Goal: Check status

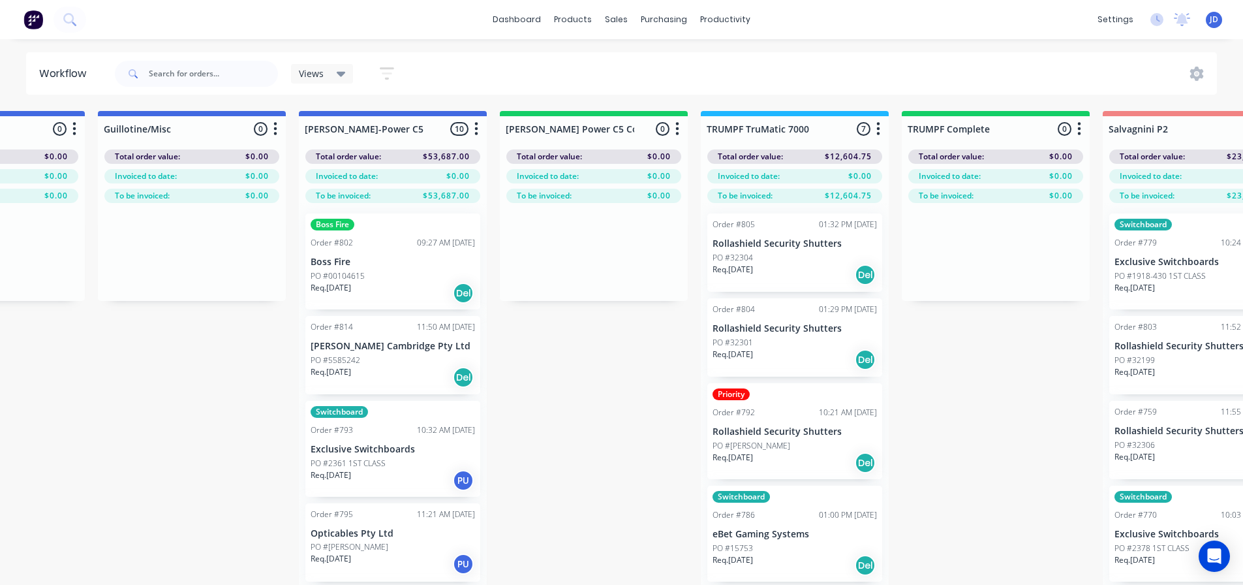
scroll to position [0, 1259]
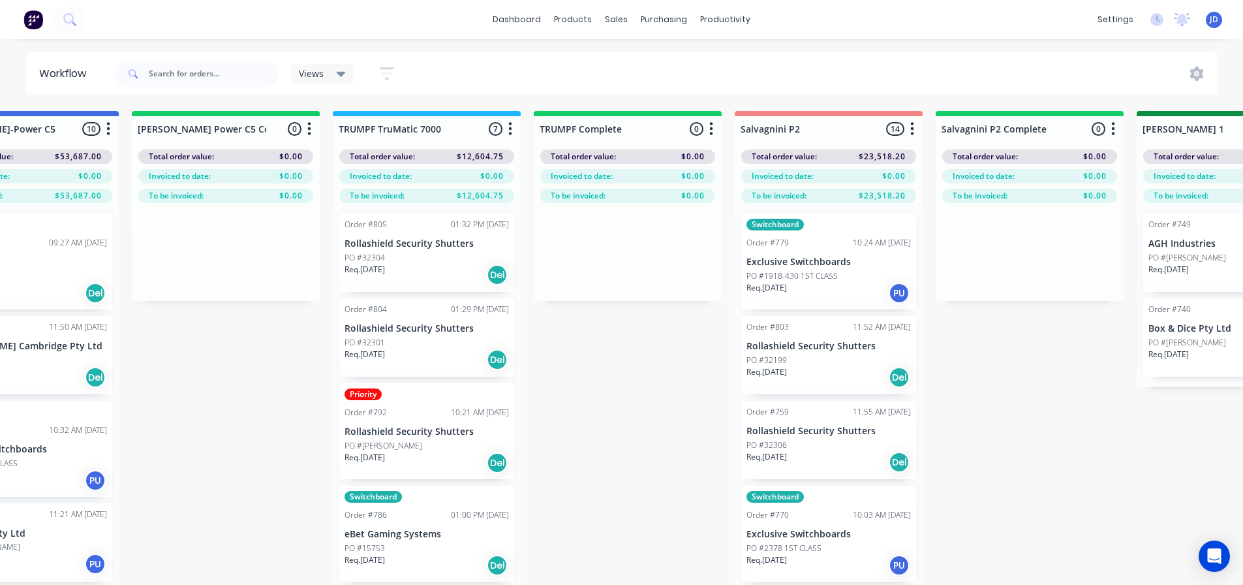
drag, startPoint x: 691, startPoint y: 504, endPoint x: 724, endPoint y: 502, distance: 34.0
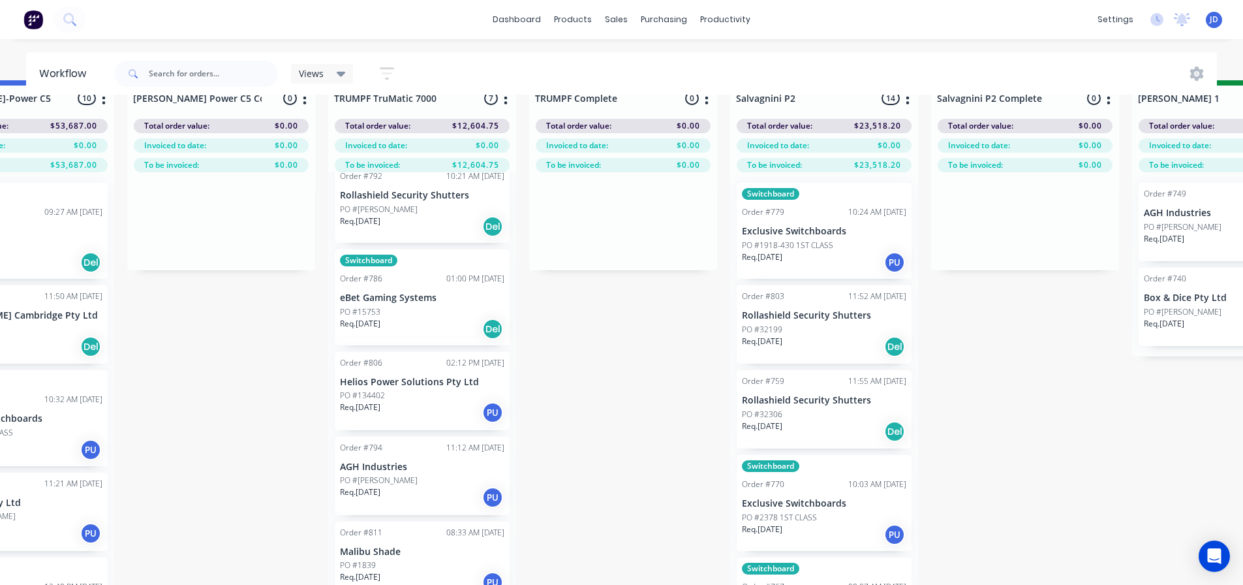
scroll to position [56, 1308]
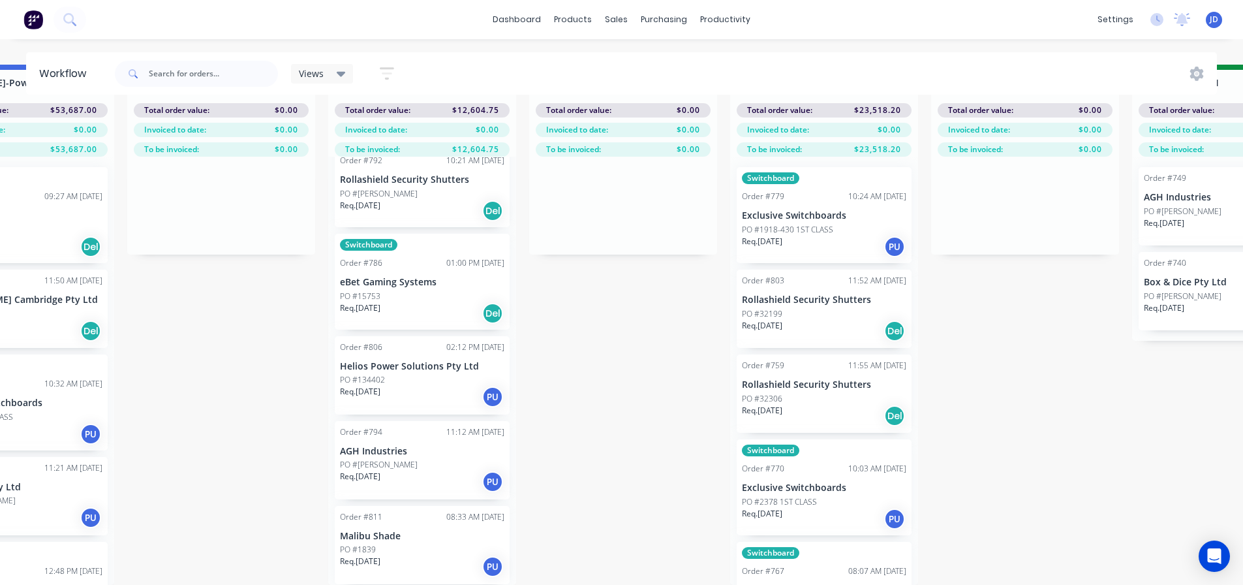
click at [431, 471] on div "Req. 06/10/25 PU" at bounding box center [422, 482] width 164 height 22
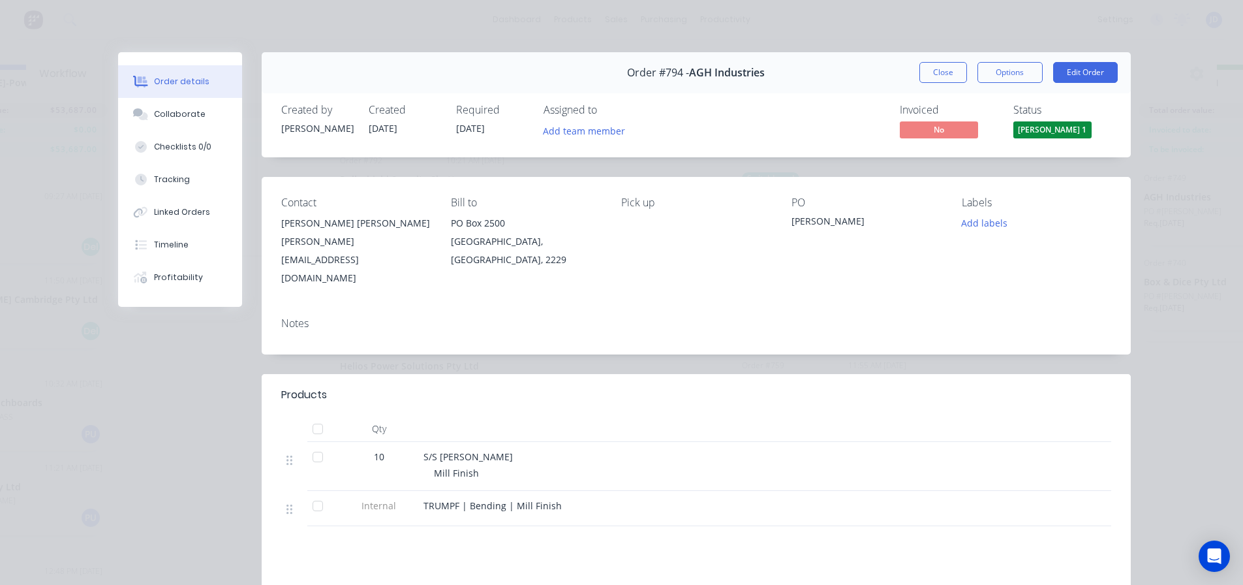
click at [1026, 130] on span "[PERSON_NAME] 1" at bounding box center [1053, 129] width 78 height 16
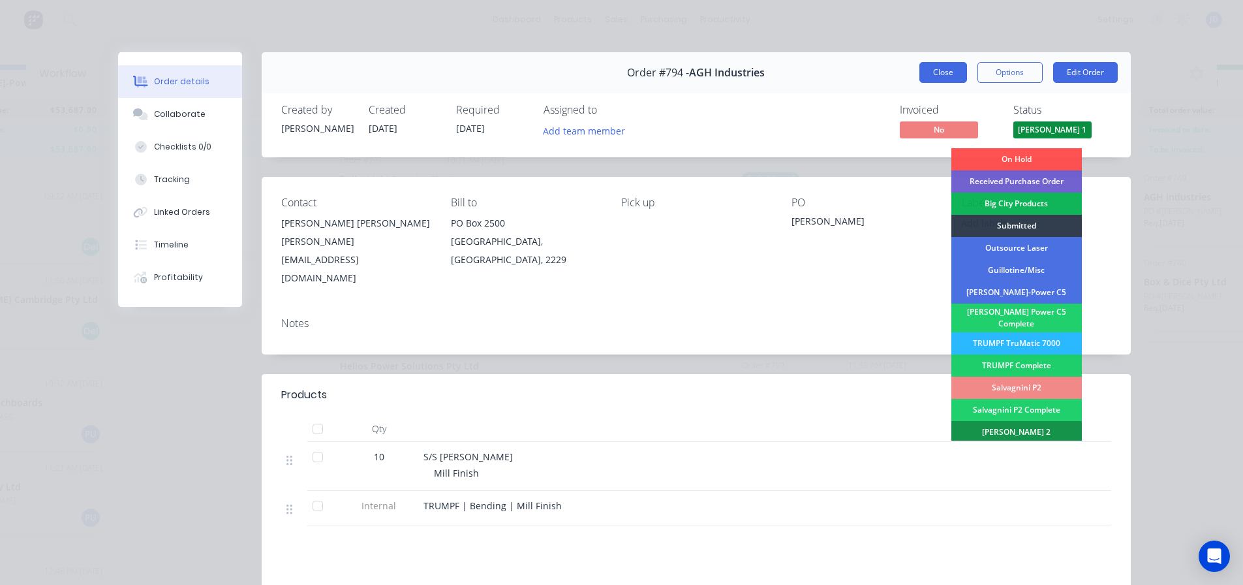
drag, startPoint x: 1040, startPoint y: 130, endPoint x: 952, endPoint y: 75, distance: 103.8
click at [1036, 127] on span "[PERSON_NAME] 1" at bounding box center [1053, 129] width 78 height 16
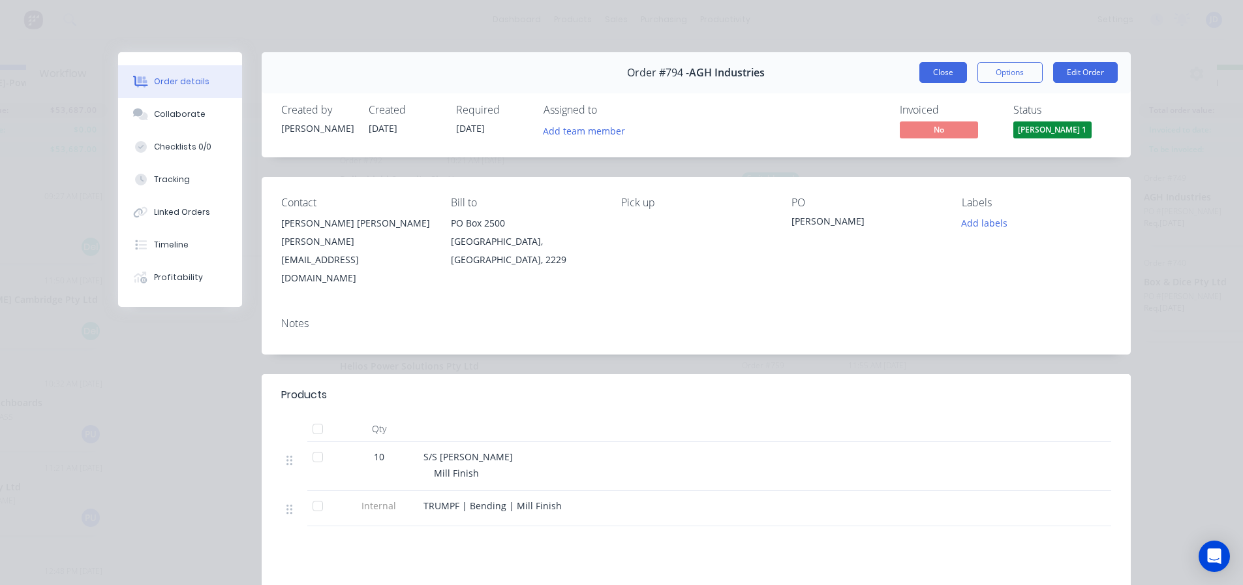
click at [951, 75] on button "Close" at bounding box center [944, 72] width 48 height 21
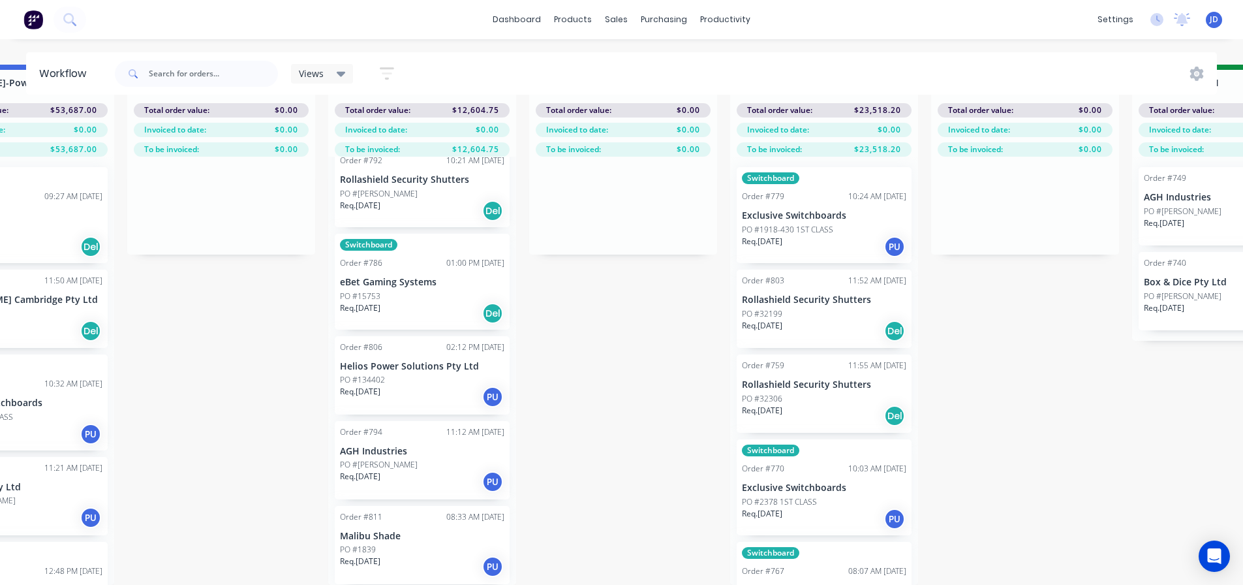
click at [406, 481] on div "Req. 06/10/25 PU" at bounding box center [422, 482] width 164 height 22
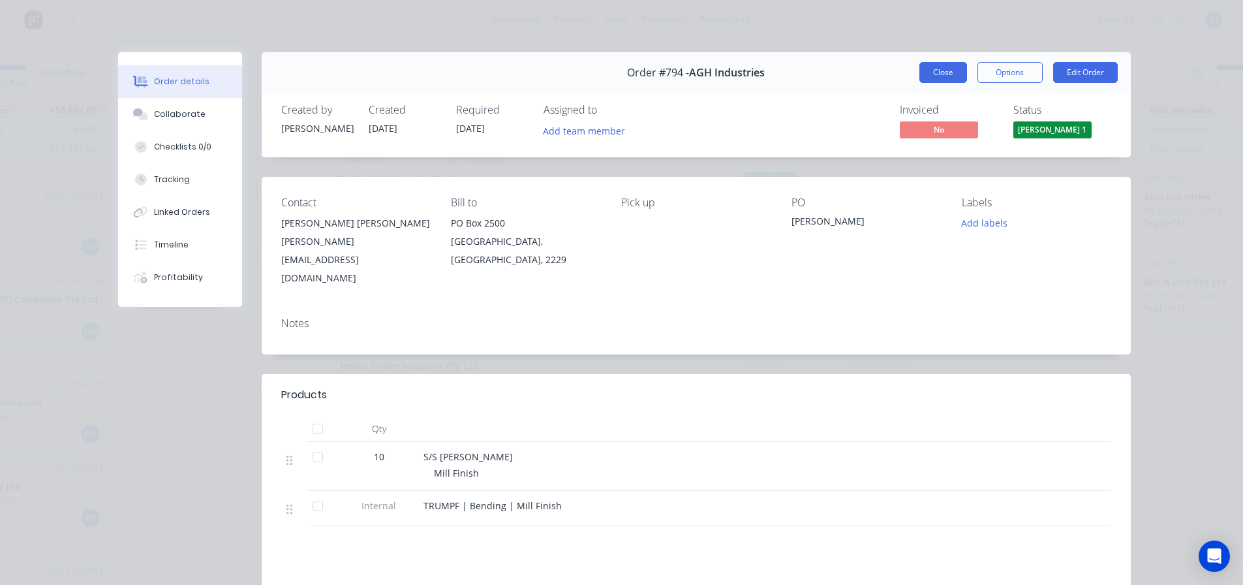
click at [936, 75] on button "Close" at bounding box center [944, 72] width 48 height 21
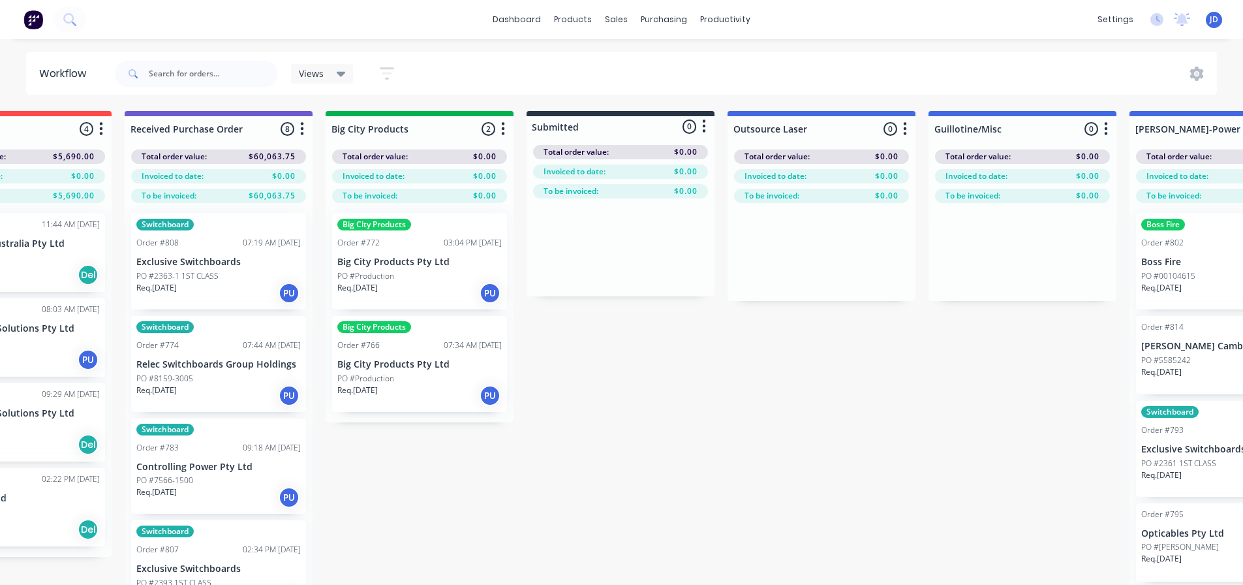
scroll to position [0, 492]
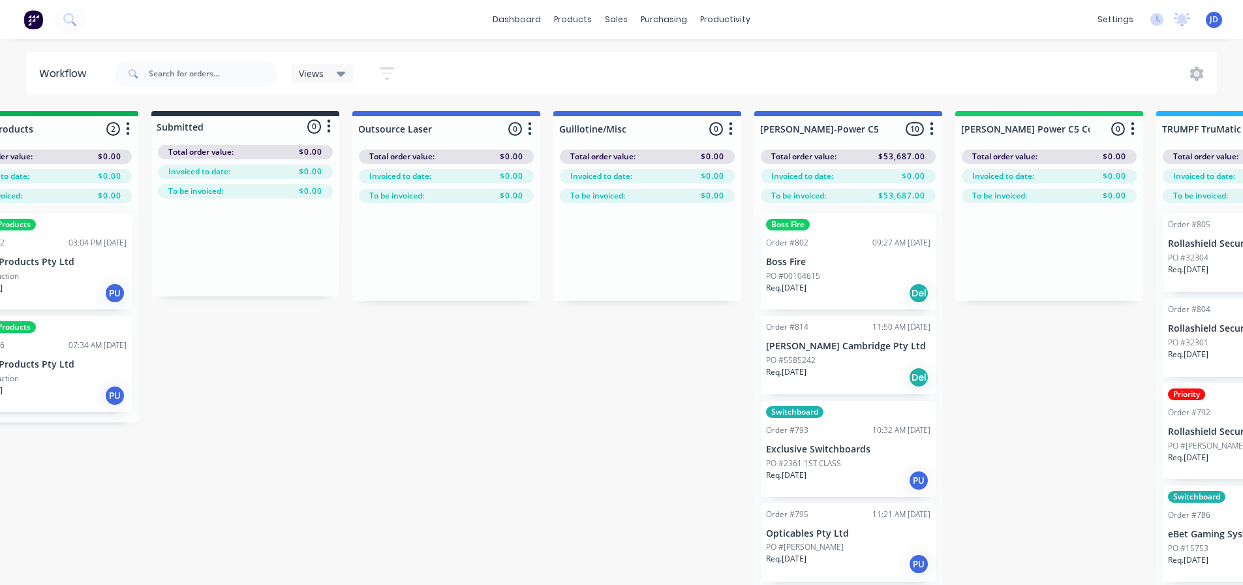
drag, startPoint x: 714, startPoint y: 396, endPoint x: 785, endPoint y: 382, distance: 72.5
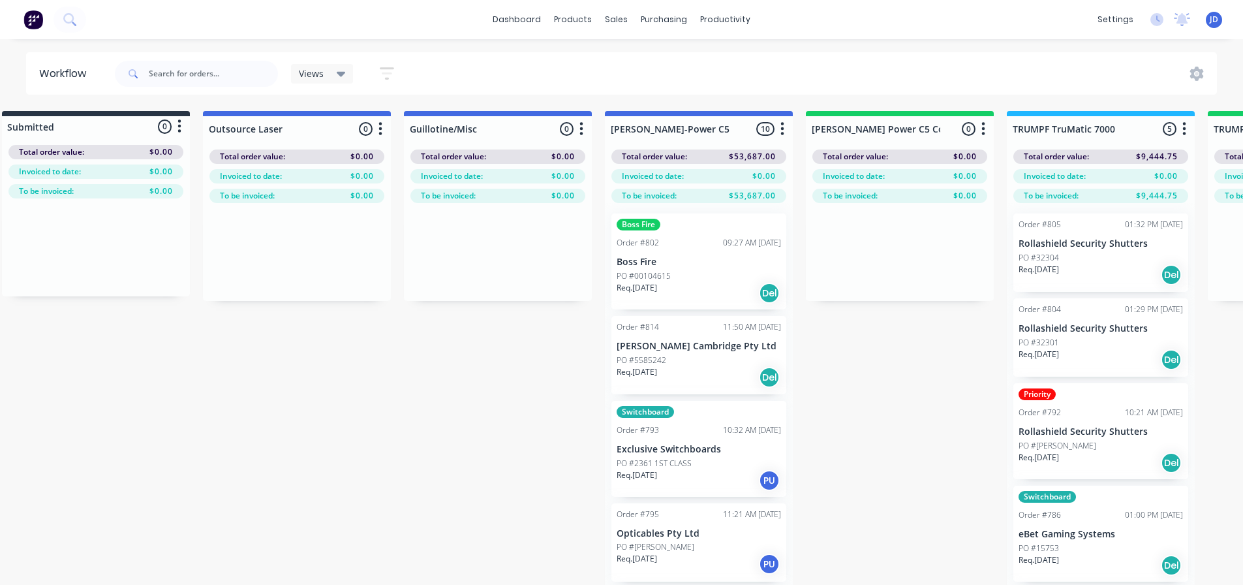
drag, startPoint x: 657, startPoint y: 382, endPoint x: 705, endPoint y: 369, distance: 50.2
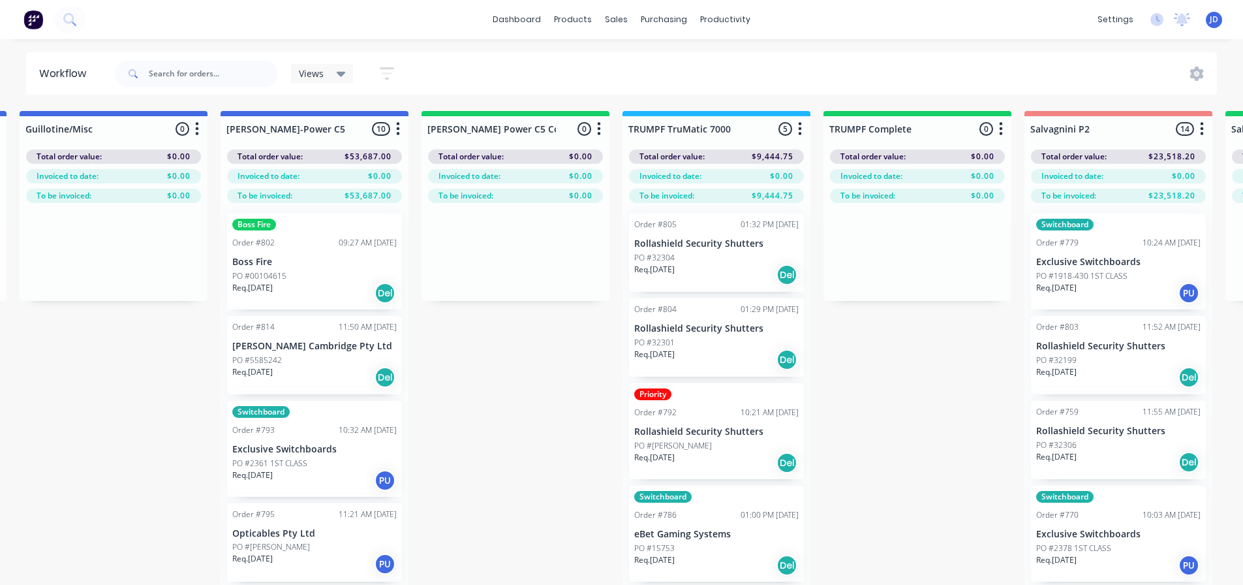
drag, startPoint x: 966, startPoint y: 354, endPoint x: 949, endPoint y: 352, distance: 17.1
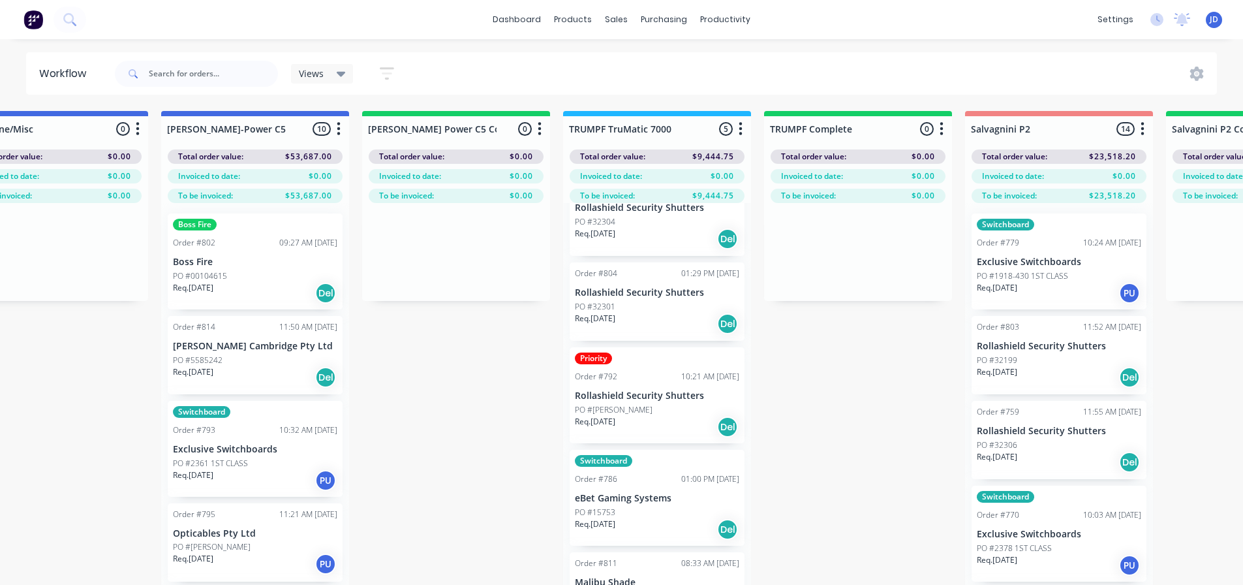
scroll to position [0, 1115]
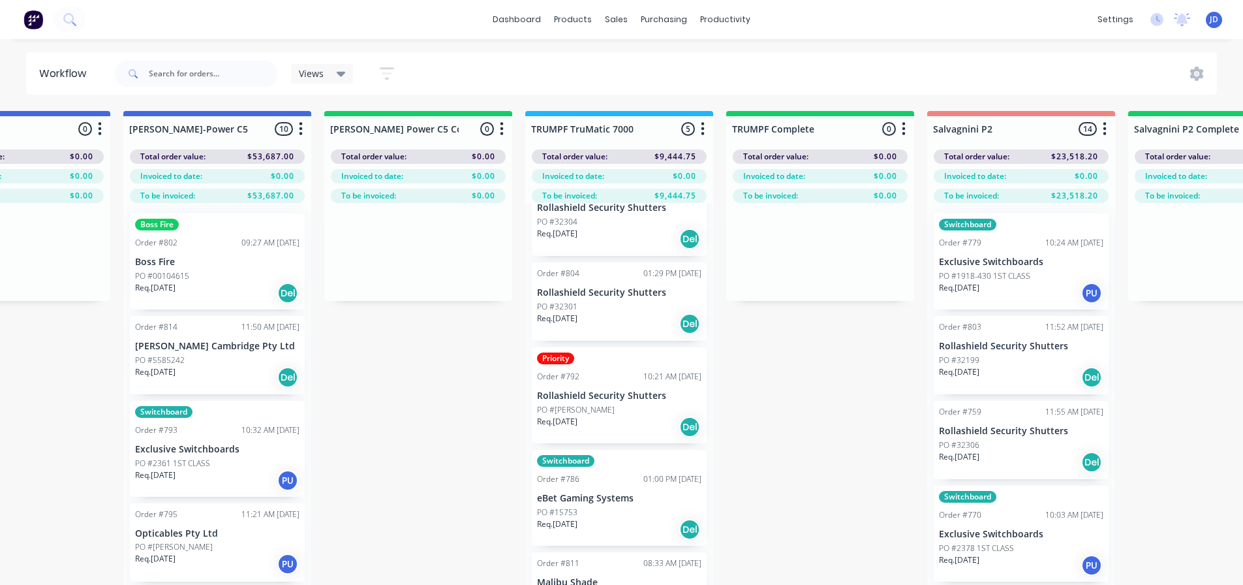
drag, startPoint x: 899, startPoint y: 448, endPoint x: 918, endPoint y: 442, distance: 19.2
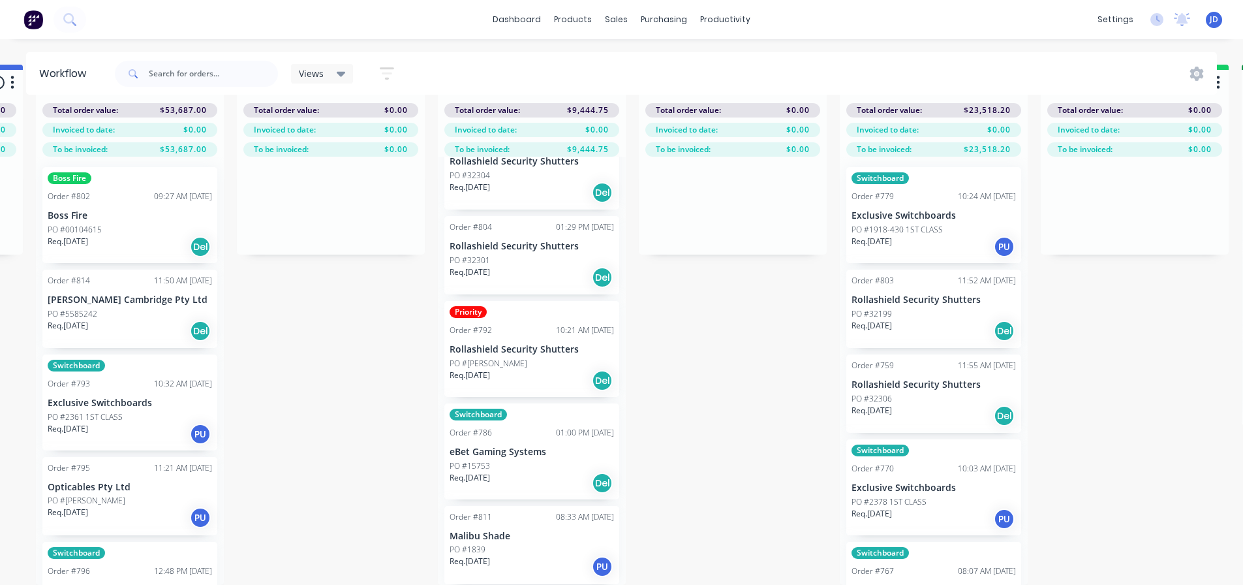
scroll to position [25, 1222]
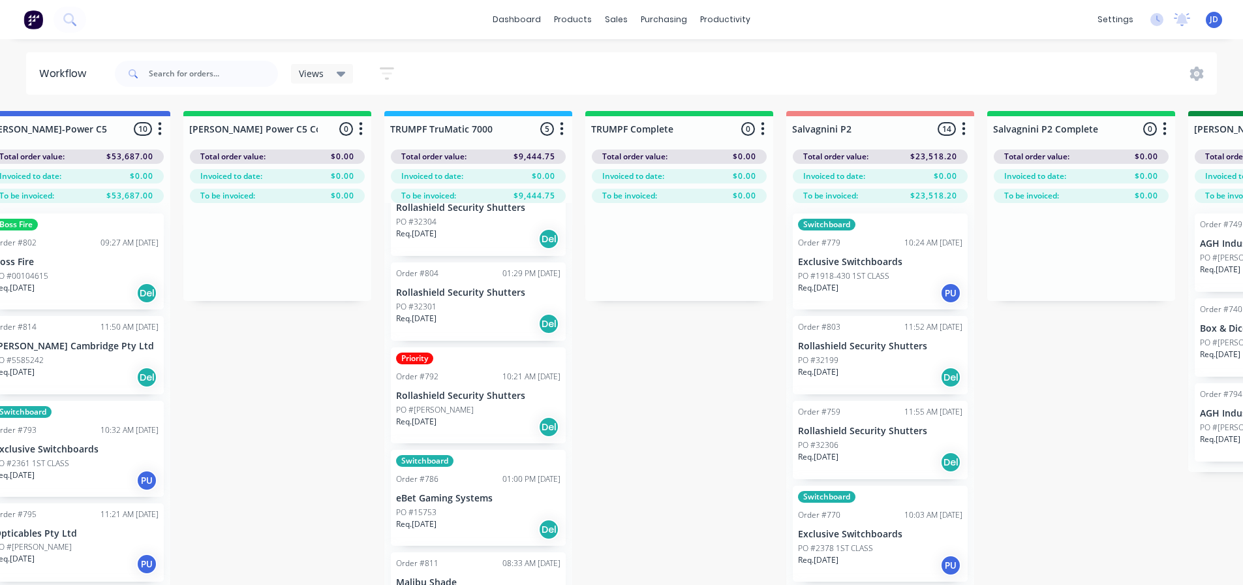
drag, startPoint x: 784, startPoint y: 446, endPoint x: 803, endPoint y: 349, distance: 98.4
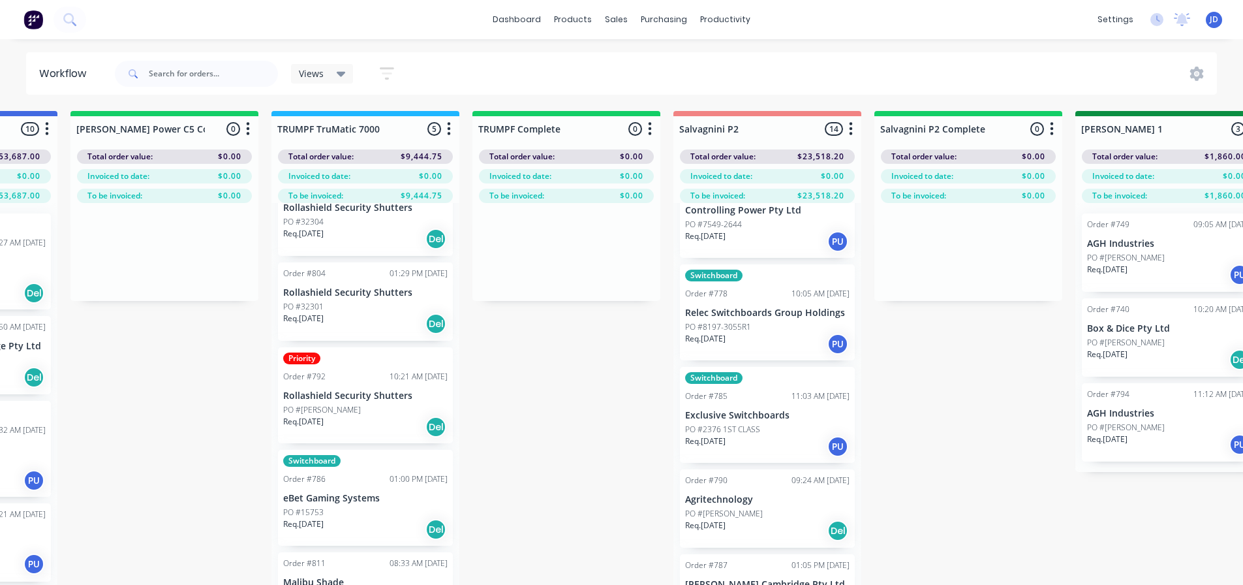
scroll to position [950, 0]
click at [750, 232] on div "Req. [DATE] PU" at bounding box center [767, 239] width 164 height 22
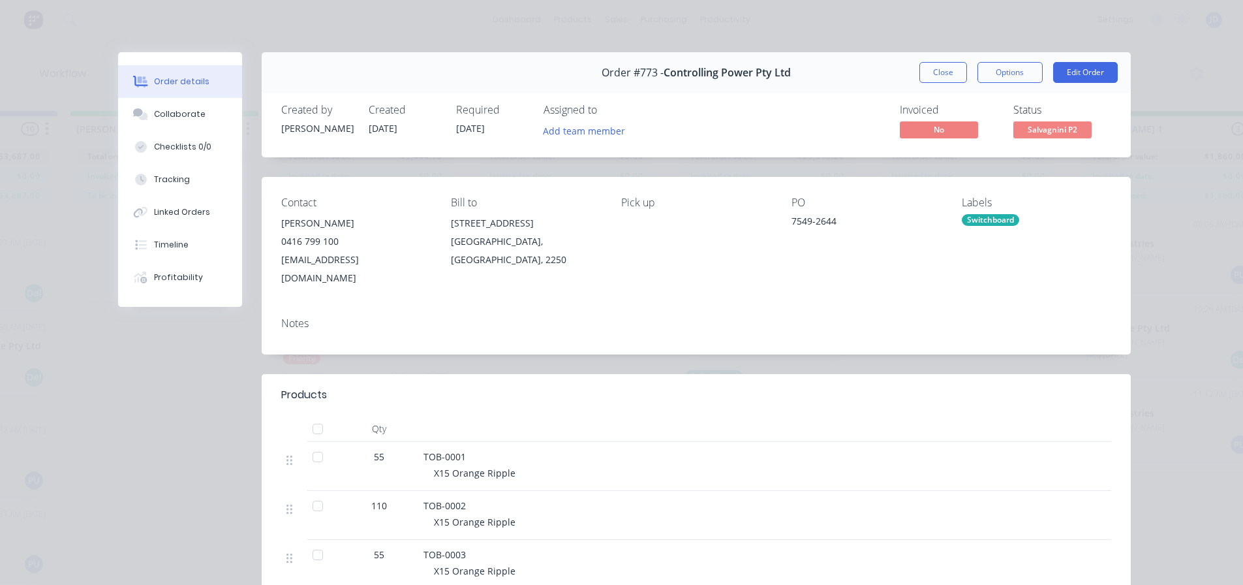
click at [1038, 132] on span "Salvagnini P2" at bounding box center [1053, 129] width 78 height 16
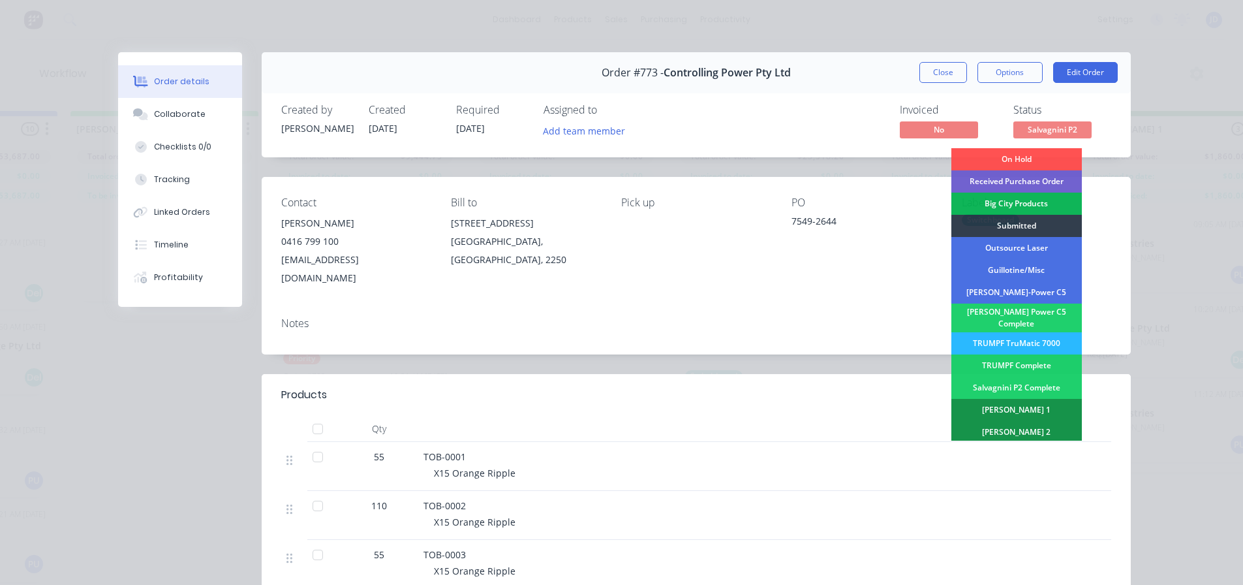
scroll to position [326, 0]
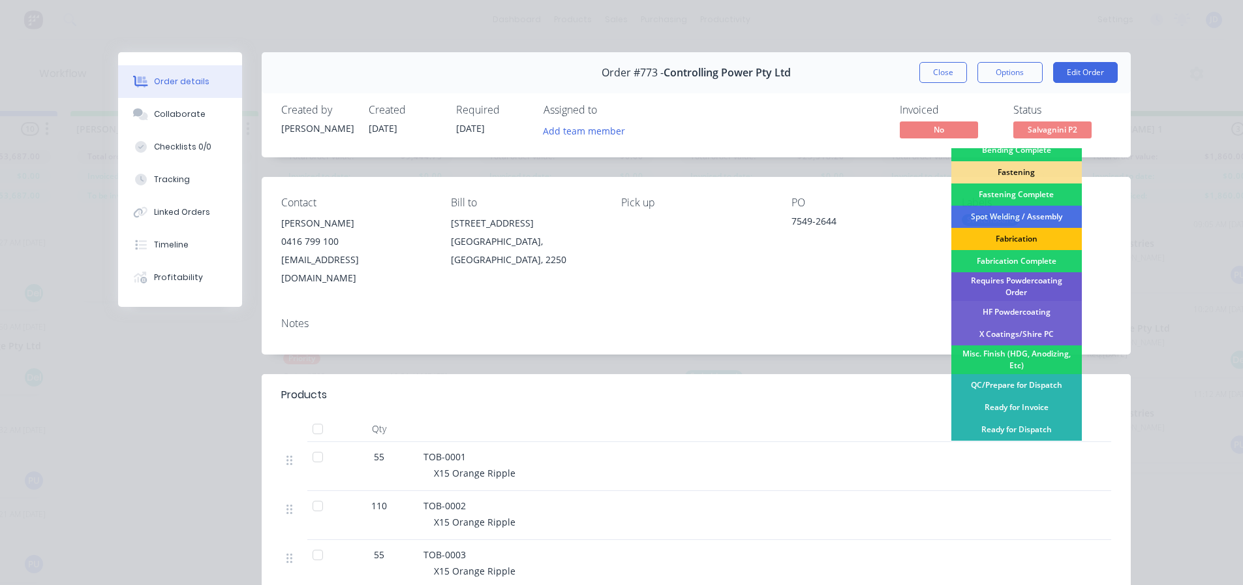
click at [1044, 282] on div "Requires Powdercoating Order" at bounding box center [1017, 286] width 131 height 29
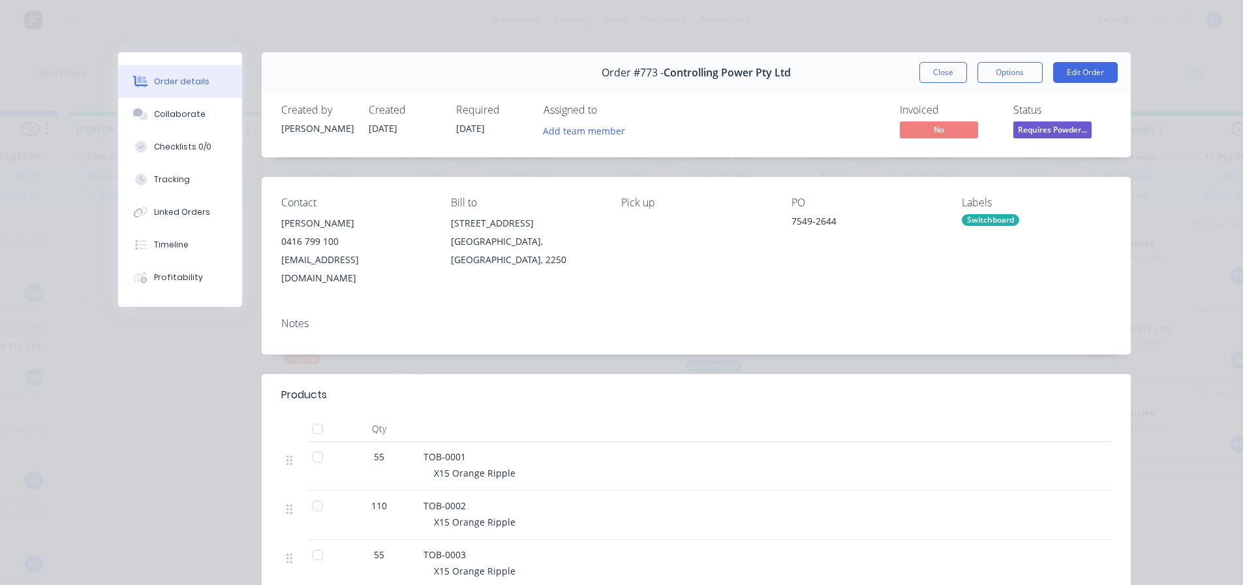
scroll to position [848, 0]
click at [938, 70] on button "Close" at bounding box center [944, 72] width 48 height 21
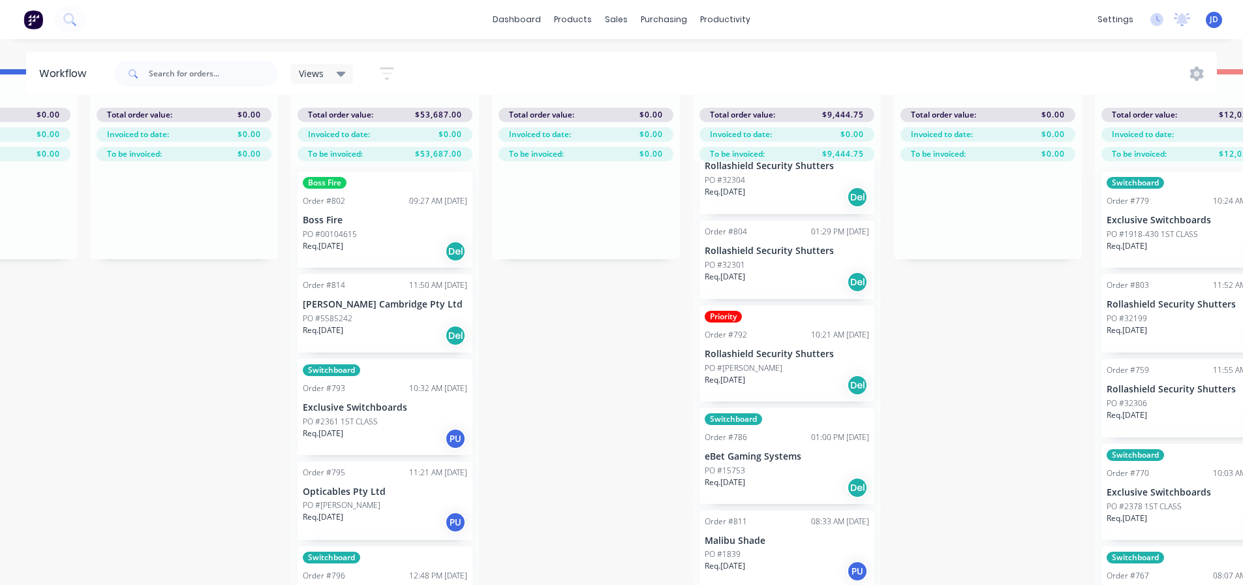
scroll to position [31, 606]
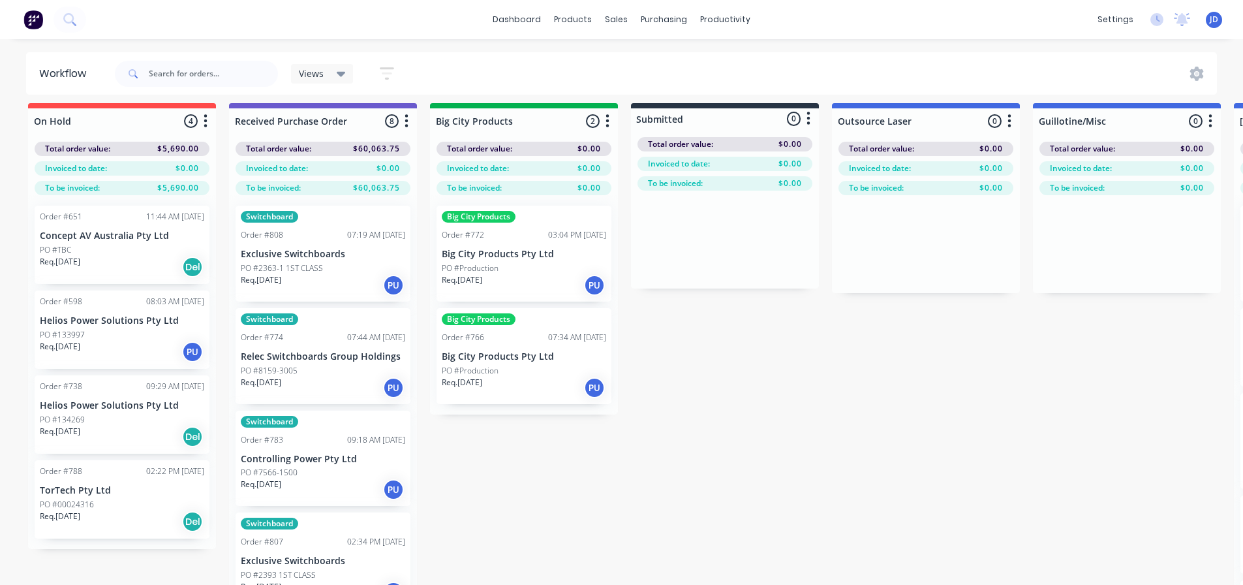
drag, startPoint x: 520, startPoint y: 397, endPoint x: 376, endPoint y: 366, distance: 147.6
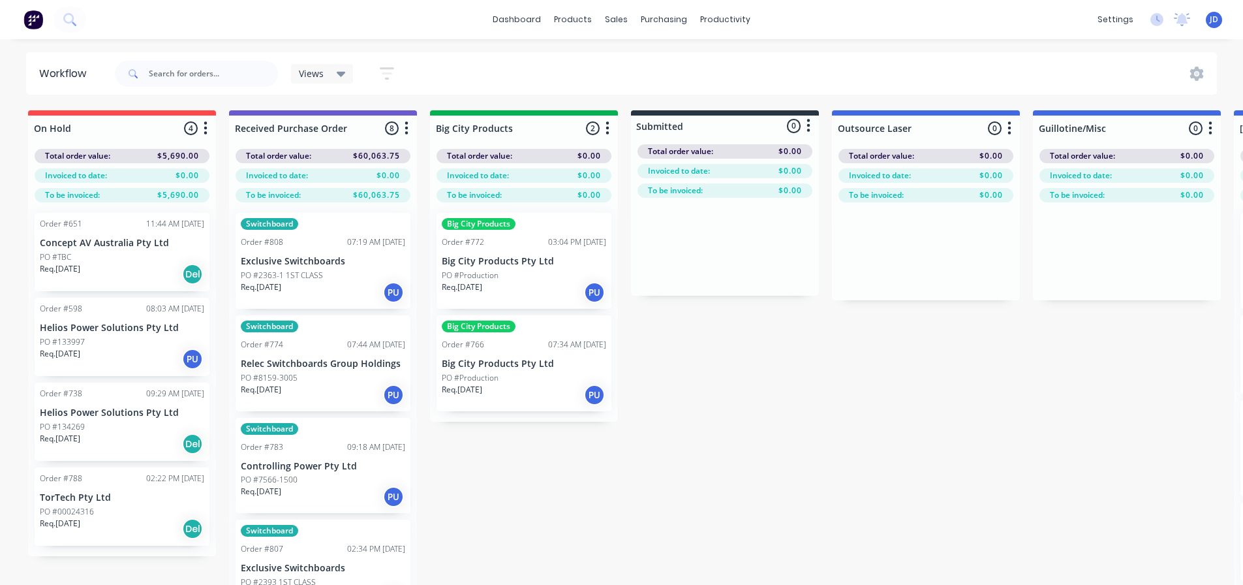
drag, startPoint x: 501, startPoint y: 467, endPoint x: 582, endPoint y: 442, distance: 84.8
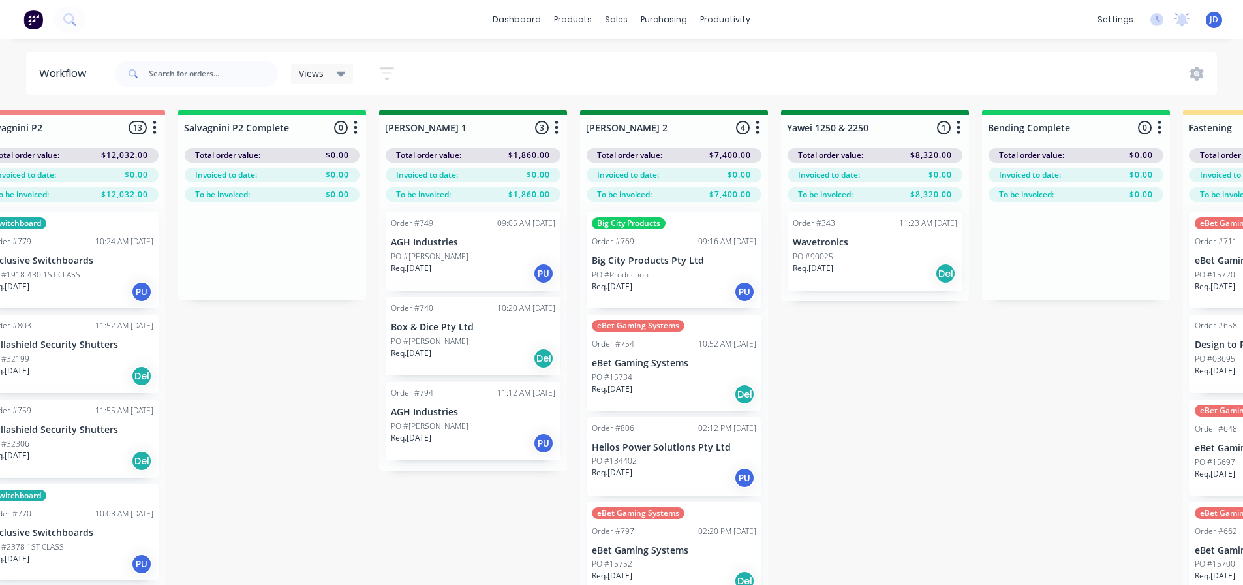
scroll to position [0, 2441]
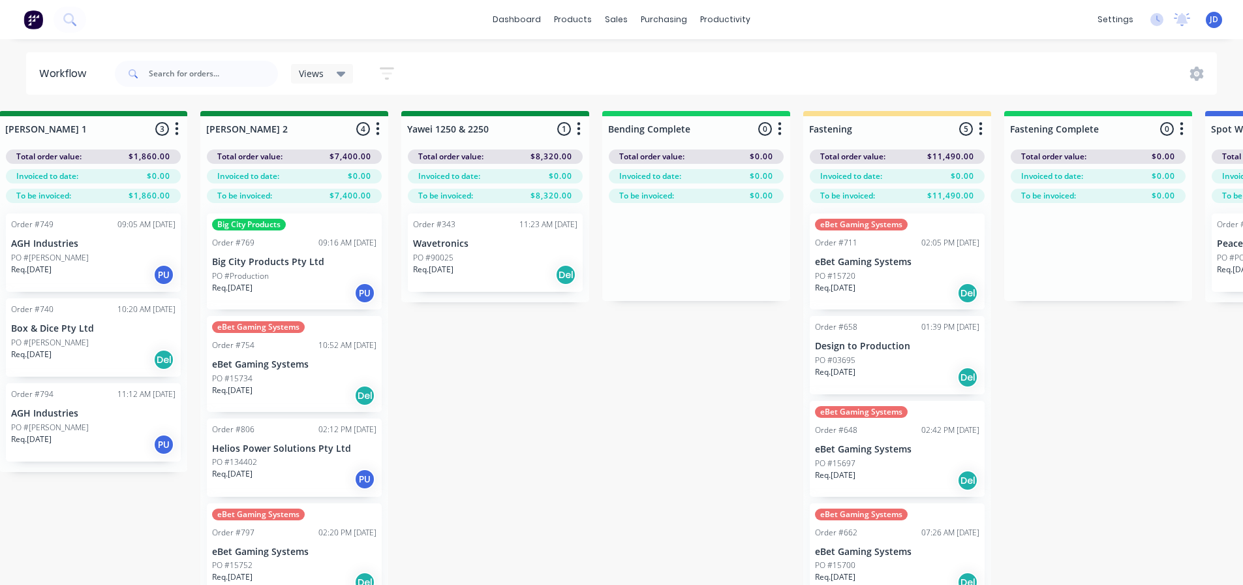
click at [685, 431] on div "On Hold 4 Status colour #FF4949 hex #FF4949 Save Cancel Notifications Email SMS…" at bounding box center [530, 371] width 5962 height 520
drag, startPoint x: 514, startPoint y: 364, endPoint x: 510, endPoint y: 371, distance: 8.2
click at [514, 367] on div "On Hold 4 Status colour #FF4949 hex #FF4949 Save Cancel Notifications Email SMS…" at bounding box center [530, 371] width 5962 height 520
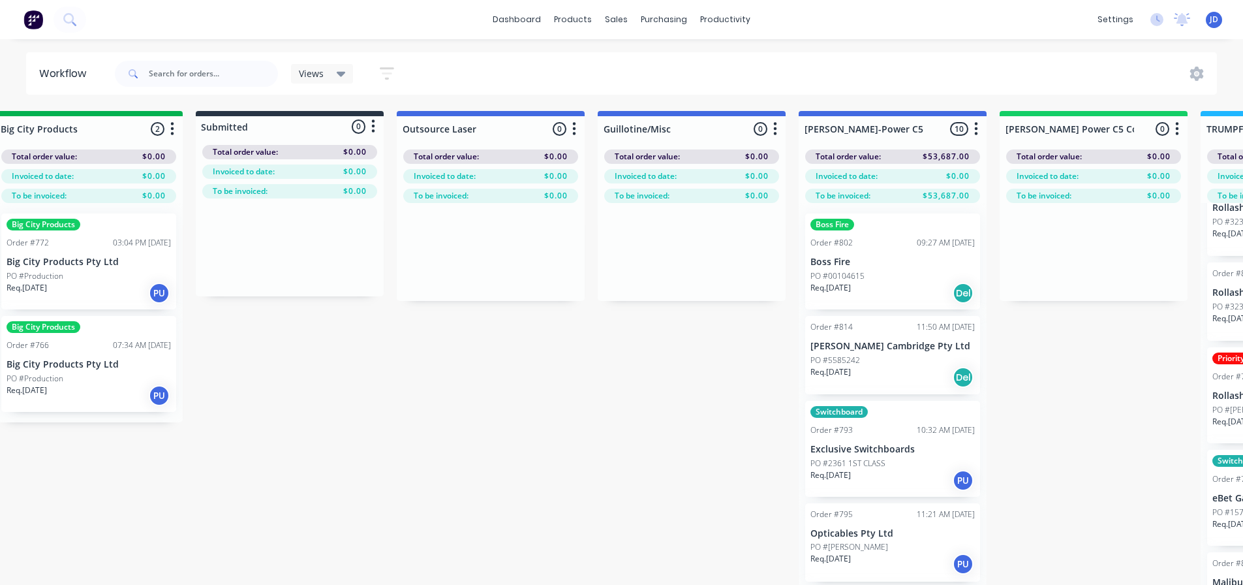
drag, startPoint x: 475, startPoint y: 392, endPoint x: 241, endPoint y: 386, distance: 233.1
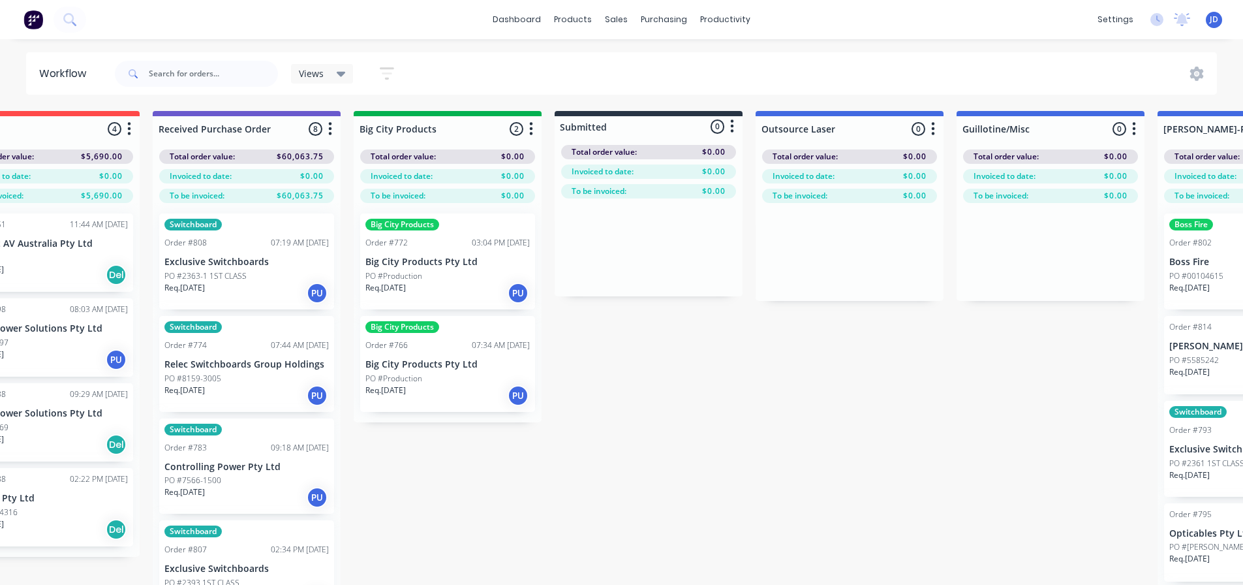
scroll to position [0, 33]
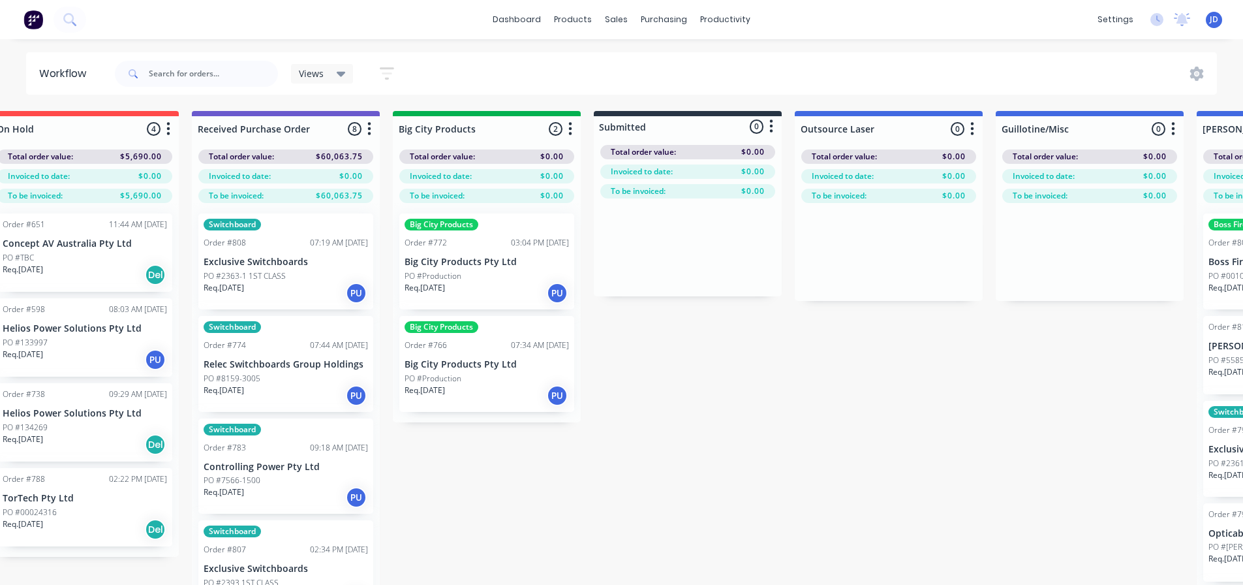
drag, startPoint x: 490, startPoint y: 378, endPoint x: 409, endPoint y: 366, distance: 81.2
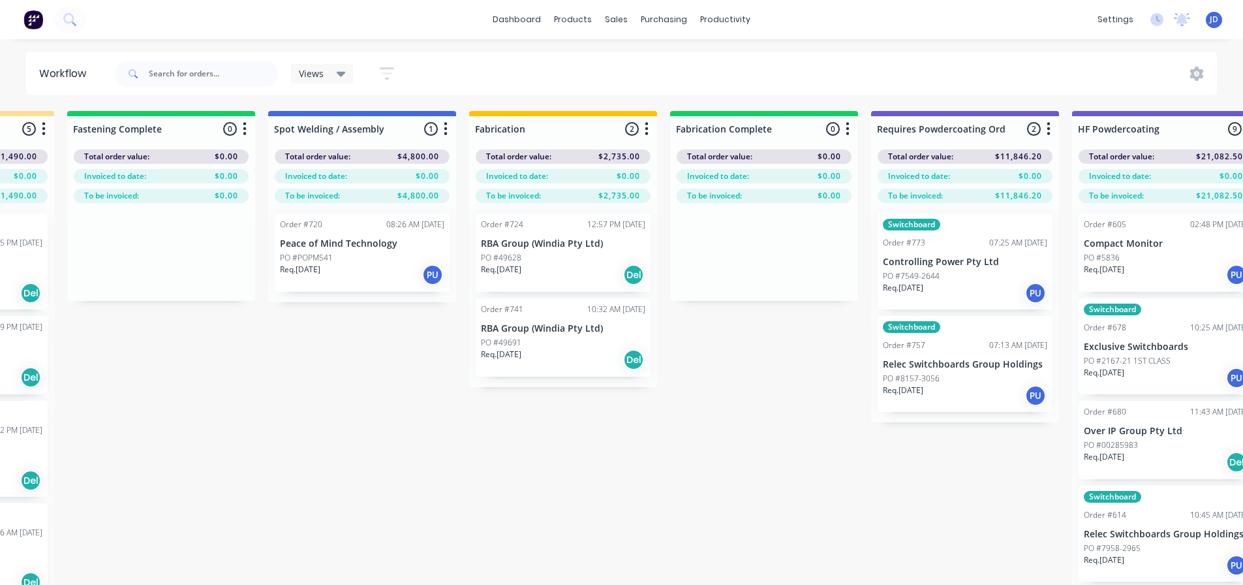
scroll to position [0, 4803]
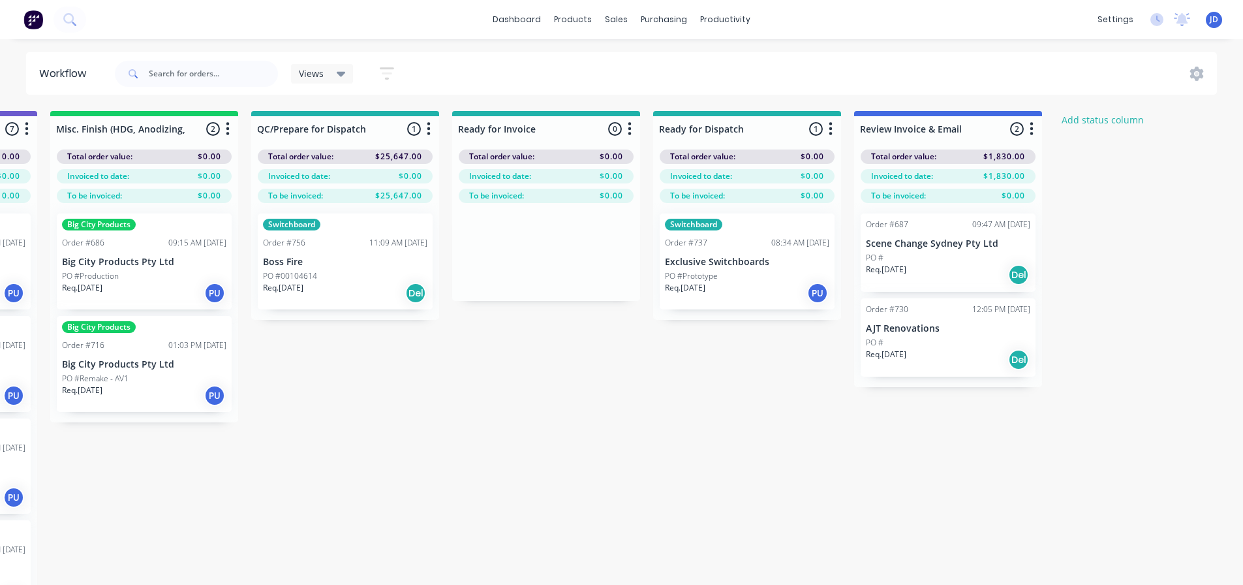
drag, startPoint x: 640, startPoint y: 488, endPoint x: 730, endPoint y: 458, distance: 94.3
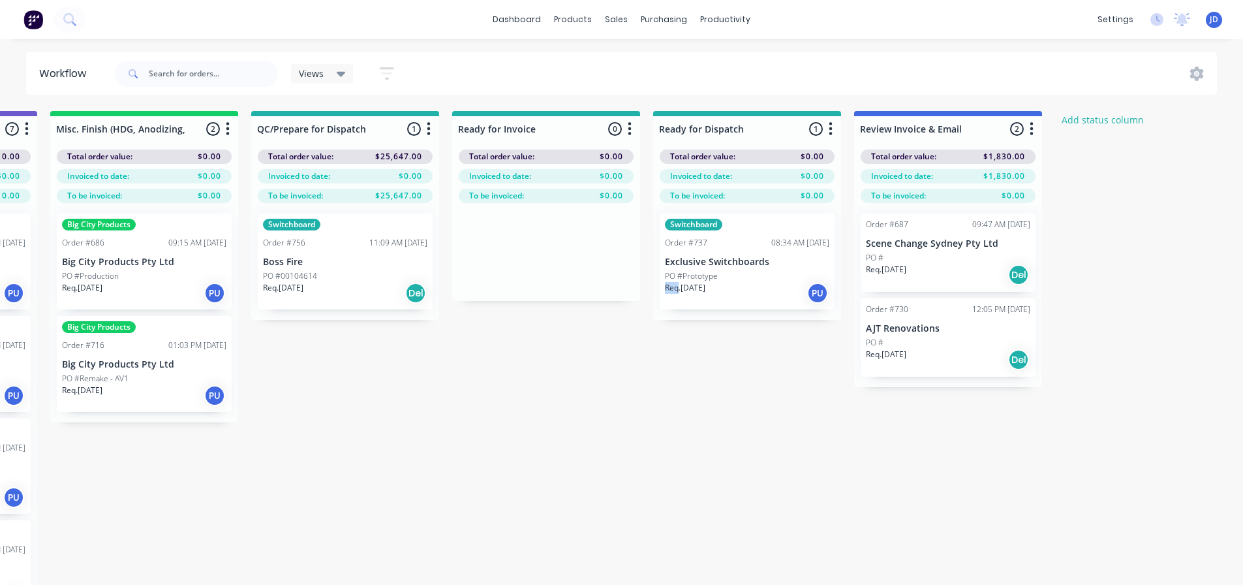
click at [544, 300] on div at bounding box center [546, 252] width 188 height 98
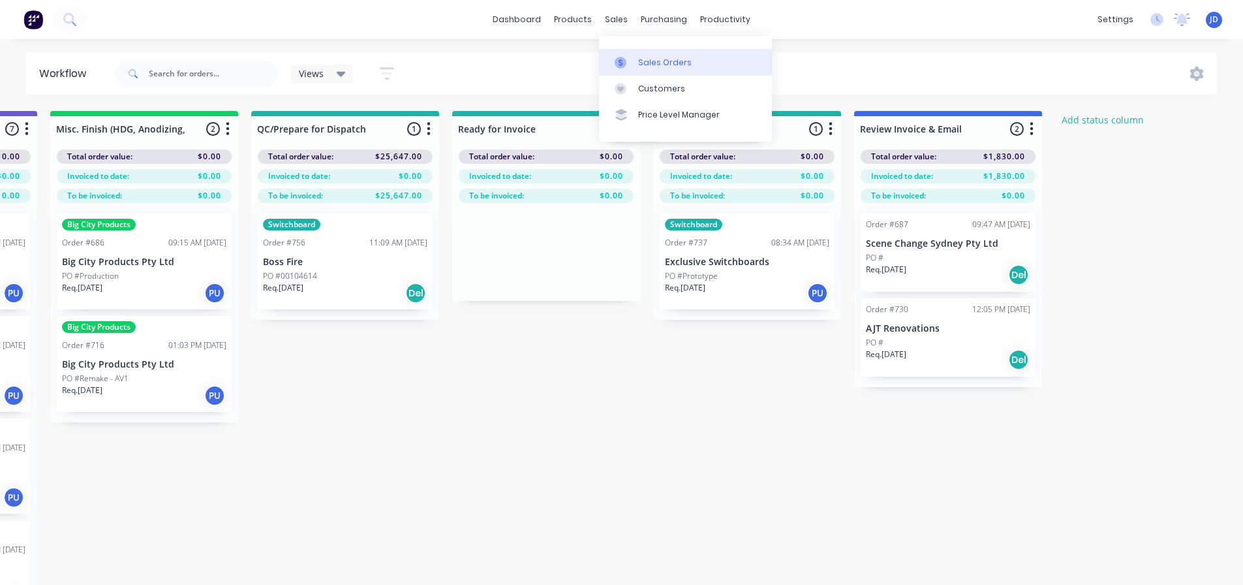
click at [630, 55] on link "Sales Orders" at bounding box center [685, 62] width 173 height 26
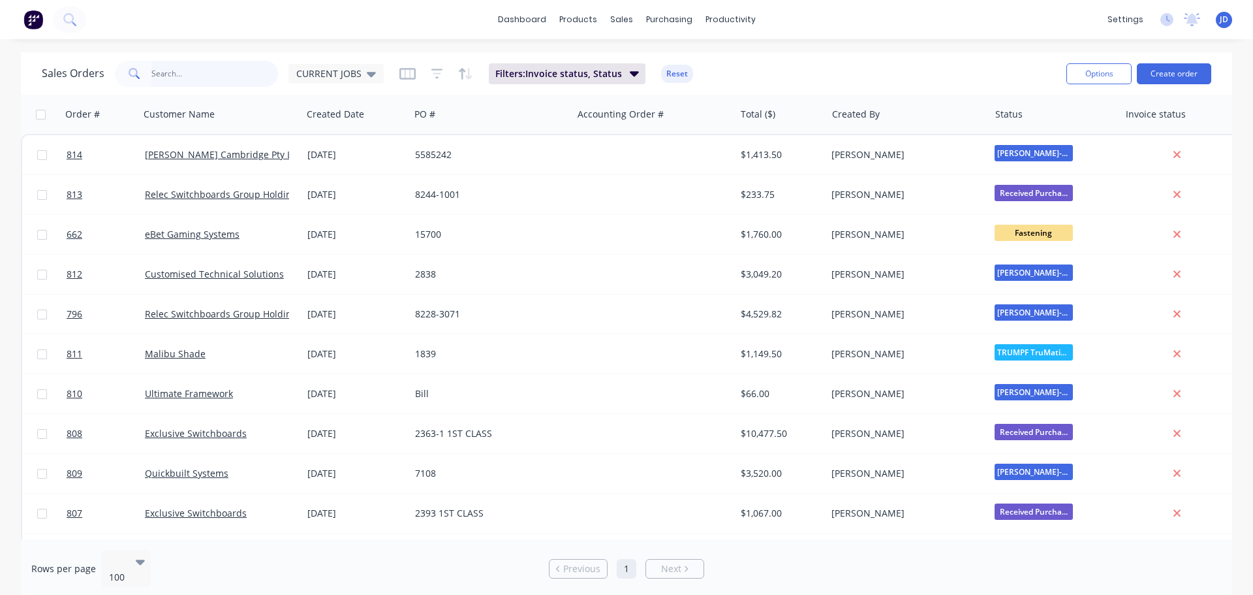
drag, startPoint x: 235, startPoint y: 75, endPoint x: 220, endPoint y: 46, distance: 33.0
click at [235, 74] on input "text" at bounding box center [214, 74] width 127 height 26
type input "over ip"
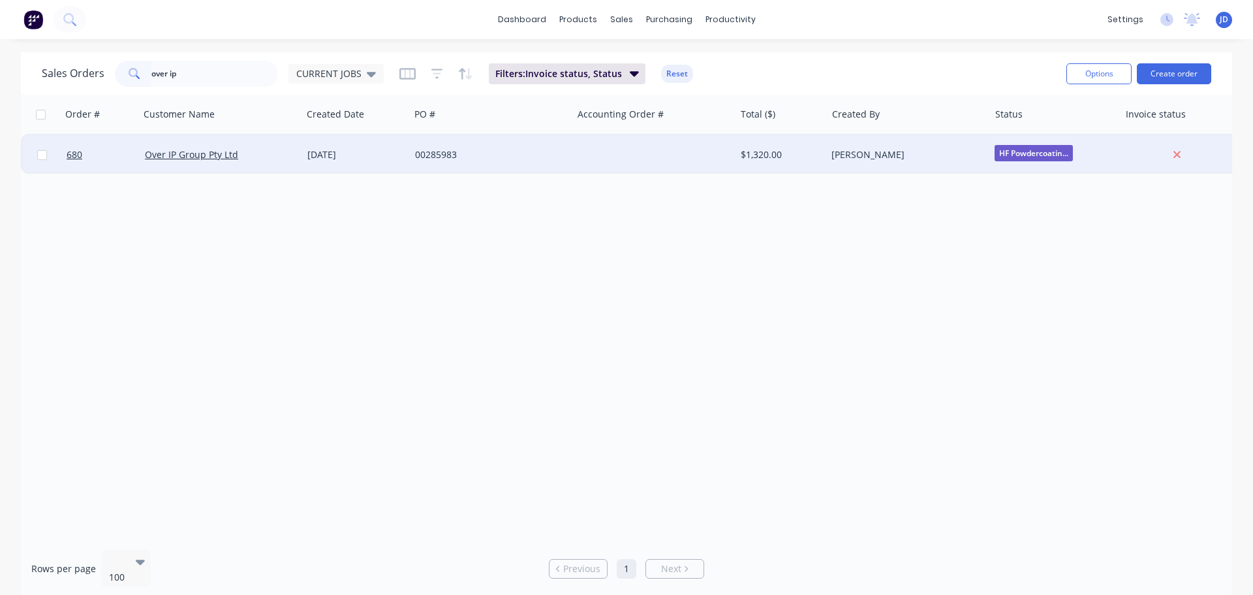
click at [495, 172] on div "00285983" at bounding box center [491, 154] width 163 height 39
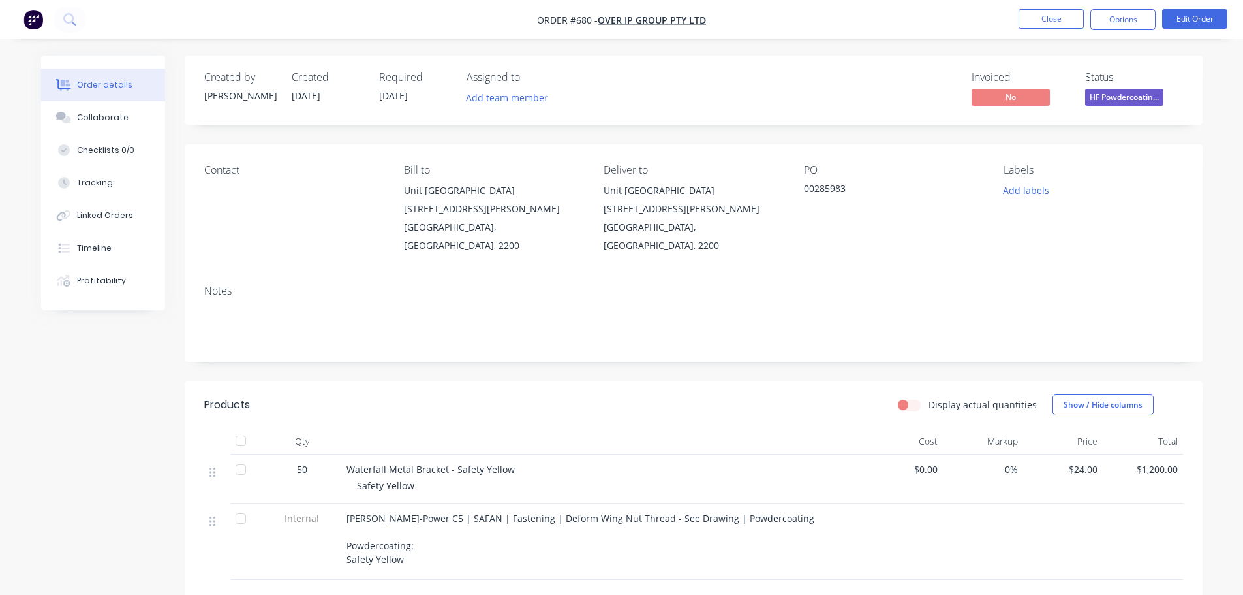
click at [1120, 98] on span "HF Powdercoatin..." at bounding box center [1124, 97] width 78 height 16
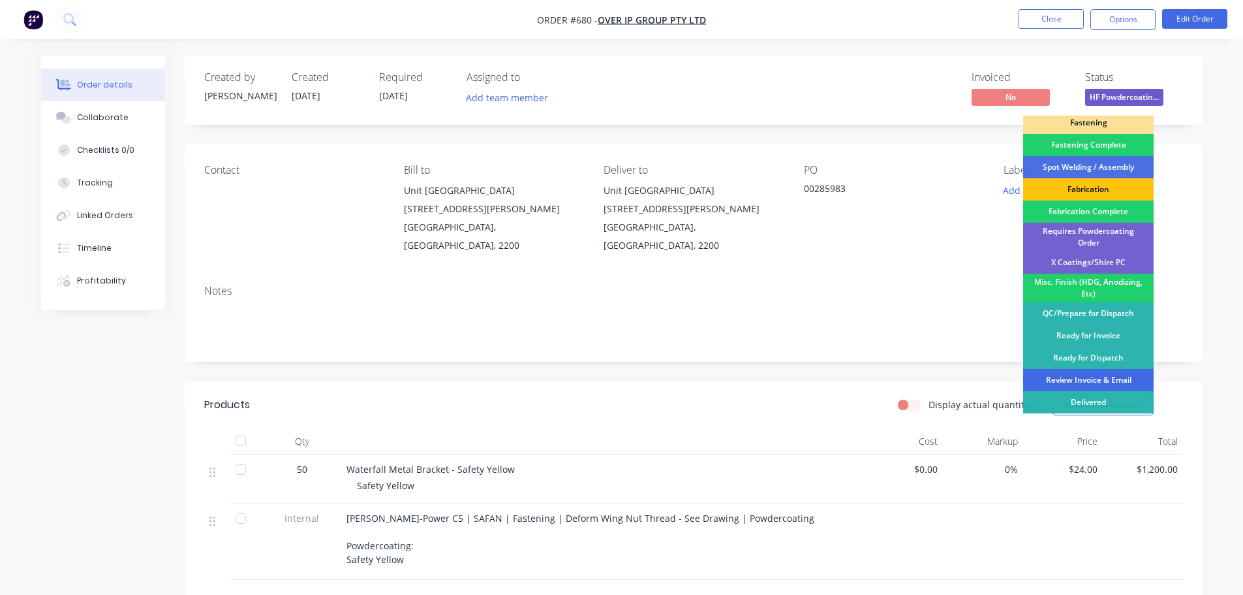
scroll to position [381, 0]
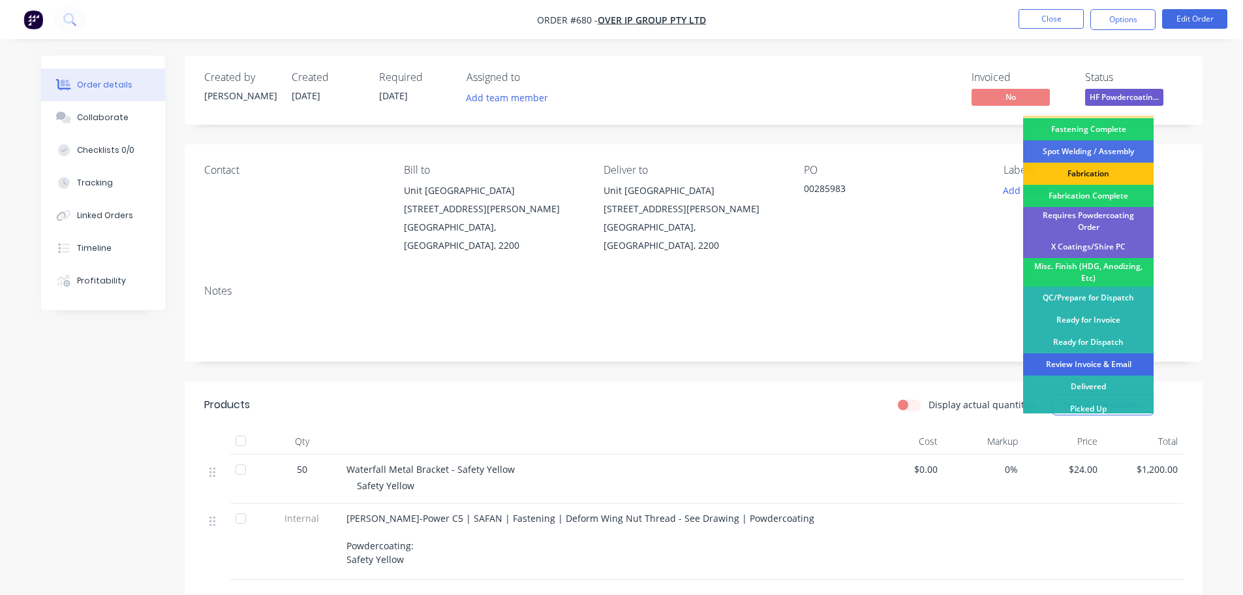
click at [1106, 353] on div "Review Invoice & Email" at bounding box center [1088, 364] width 131 height 22
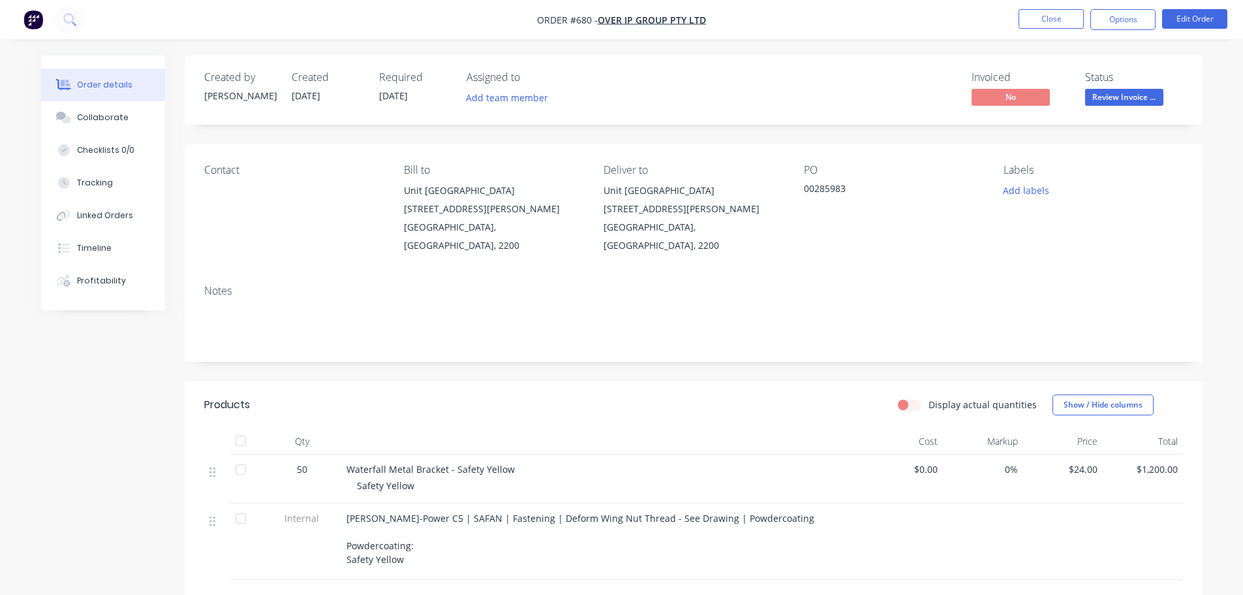
click at [1125, 2] on nav "Order #680 - Over IP Group Pty Ltd Close Options Edit Order" at bounding box center [621, 19] width 1243 height 39
click at [1125, 25] on button "Options" at bounding box center [1123, 19] width 65 height 21
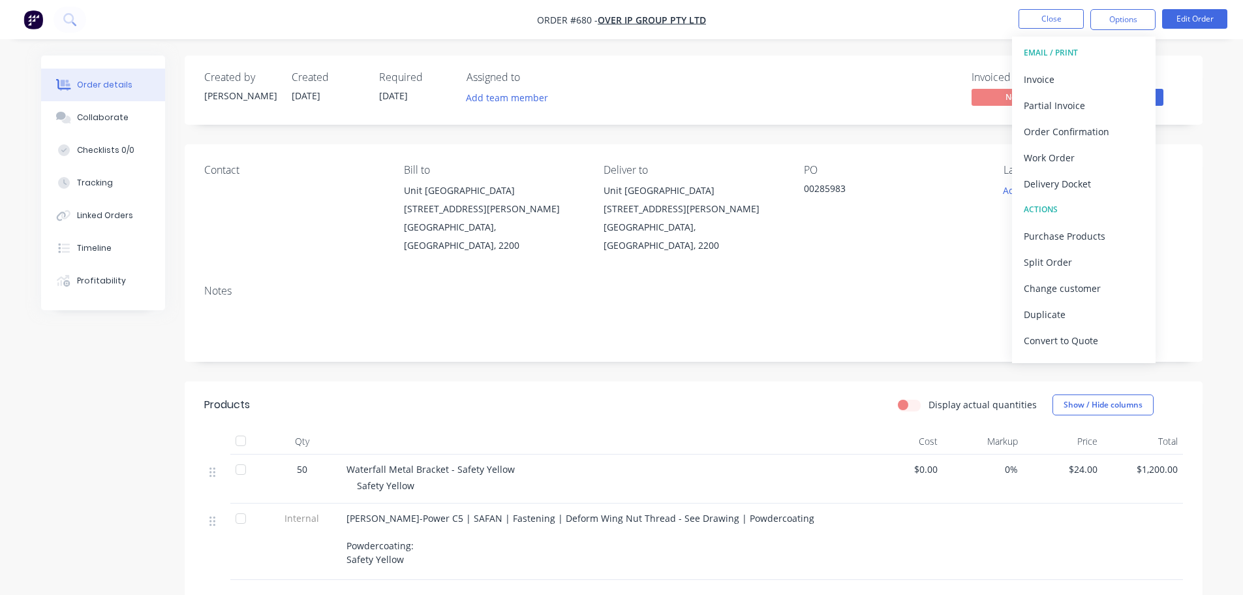
click at [1069, 186] on div "Delivery Docket" at bounding box center [1084, 183] width 120 height 19
click at [1068, 140] on div "Without pricing" at bounding box center [1084, 131] width 120 height 19
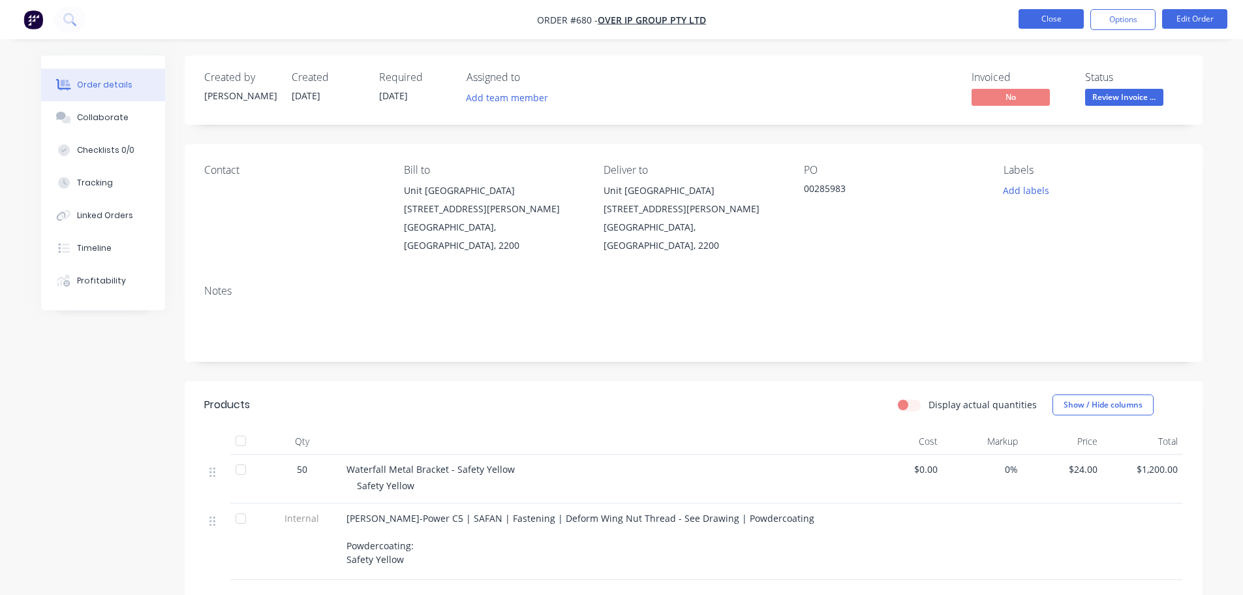
click at [1078, 20] on button "Close" at bounding box center [1051, 19] width 65 height 20
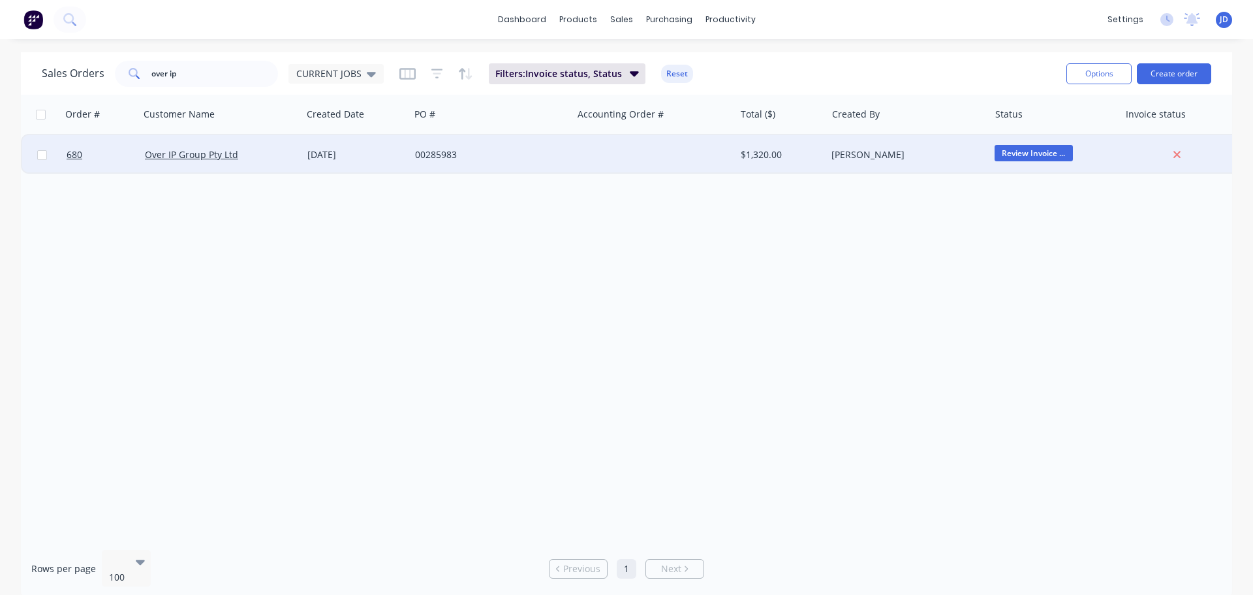
click at [703, 154] on div at bounding box center [653, 154] width 163 height 39
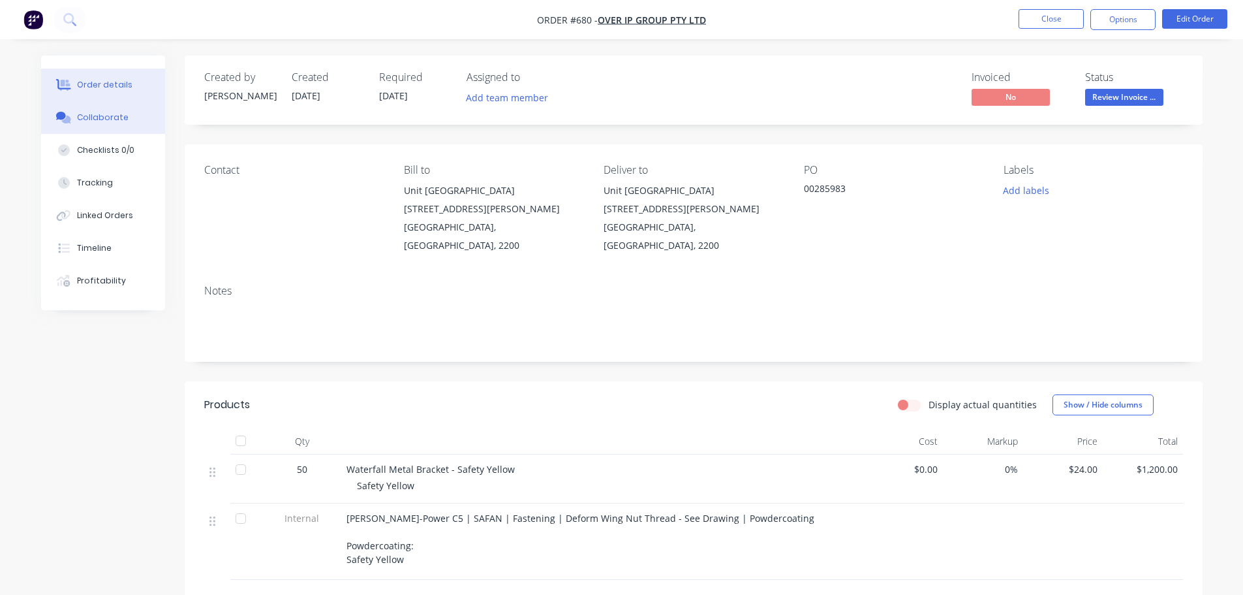
click at [118, 114] on div "Collaborate" at bounding box center [103, 118] width 52 height 12
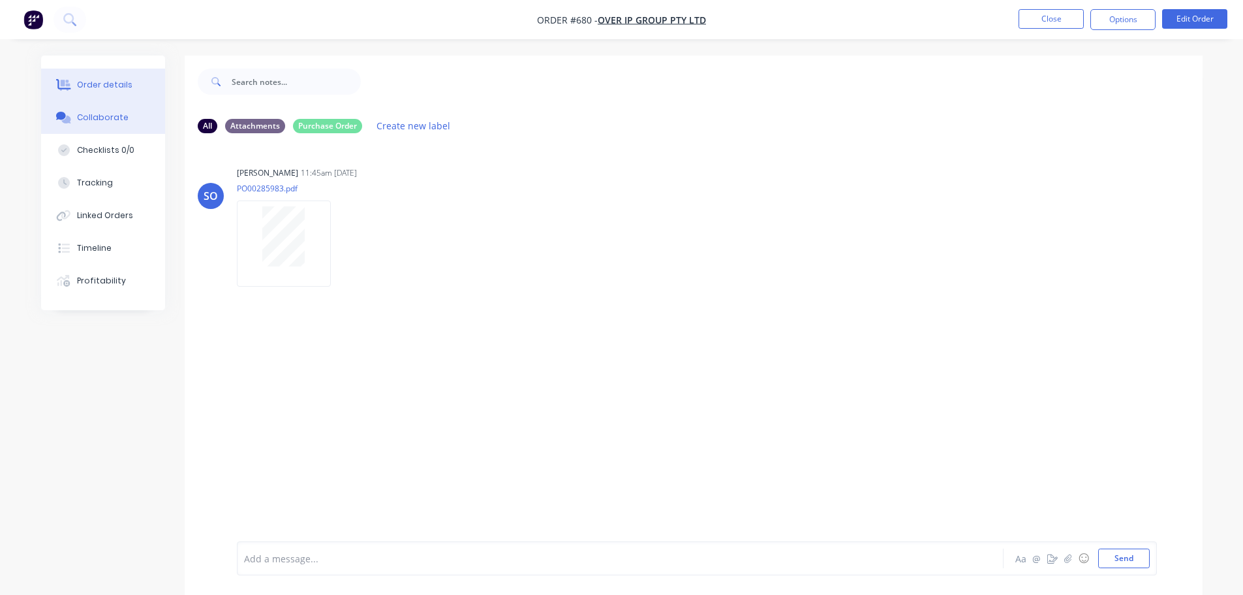
click at [119, 85] on div "Order details" at bounding box center [104, 85] width 55 height 12
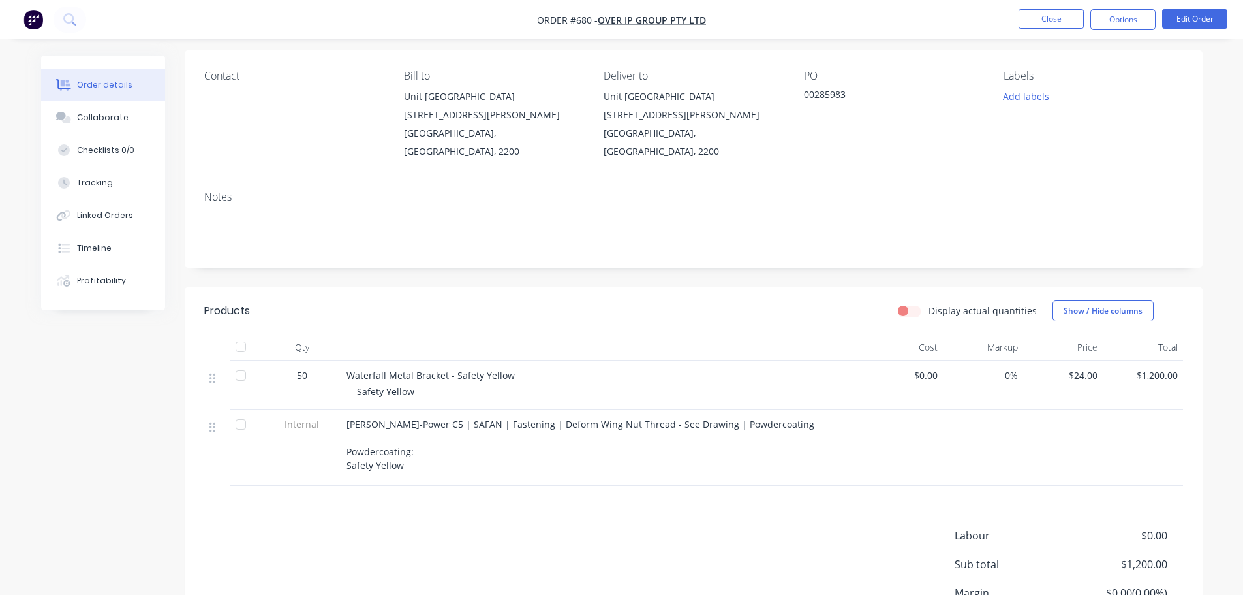
scroll to position [186, 0]
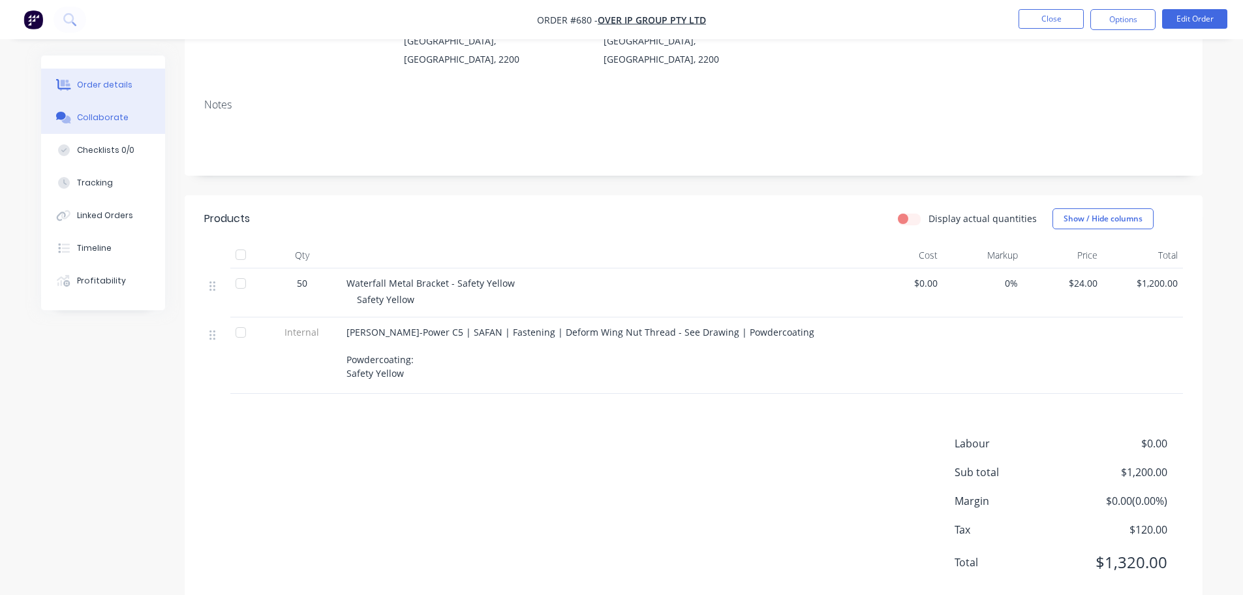
click at [109, 125] on button "Collaborate" at bounding box center [103, 117] width 124 height 33
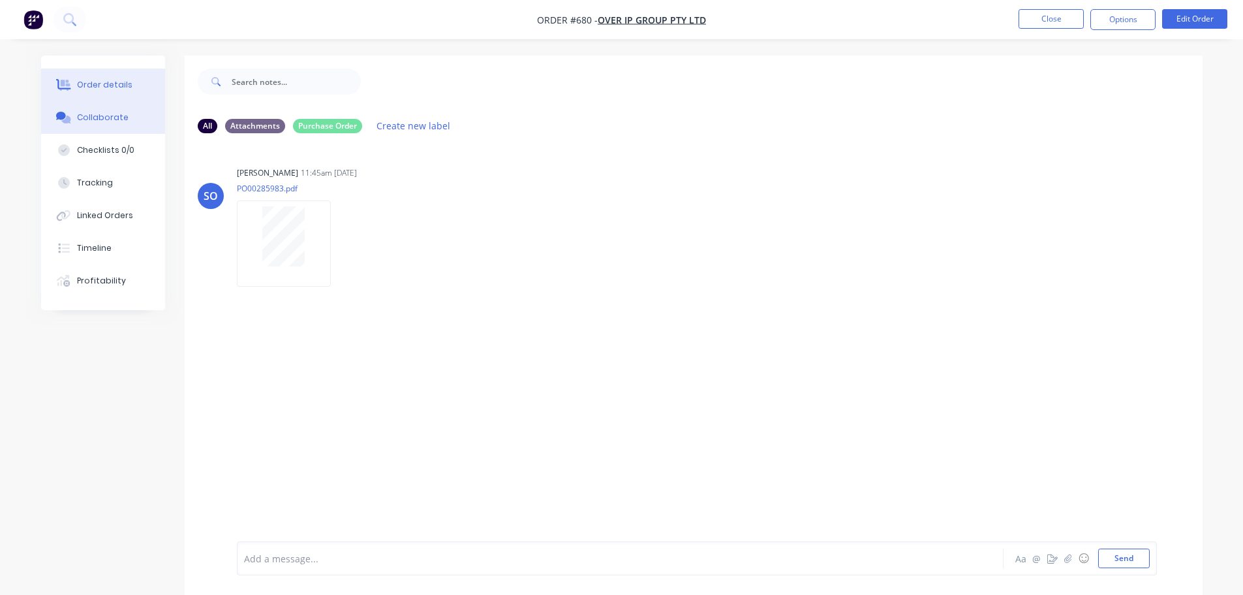
click at [137, 72] on button "Order details" at bounding box center [103, 85] width 124 height 33
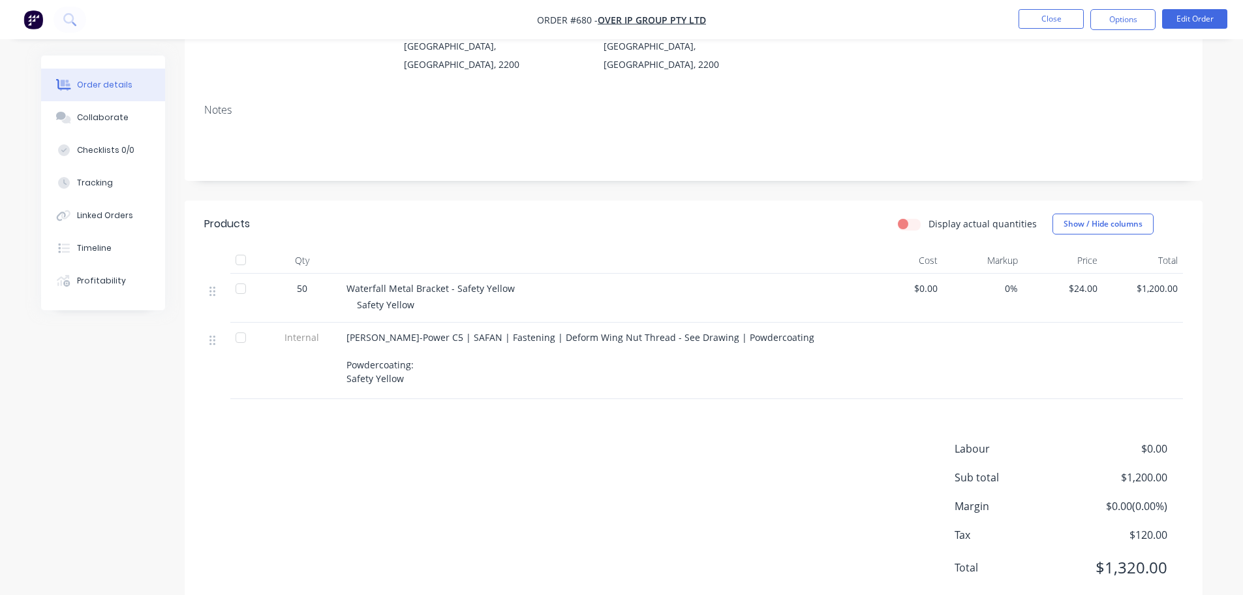
scroll to position [186, 0]
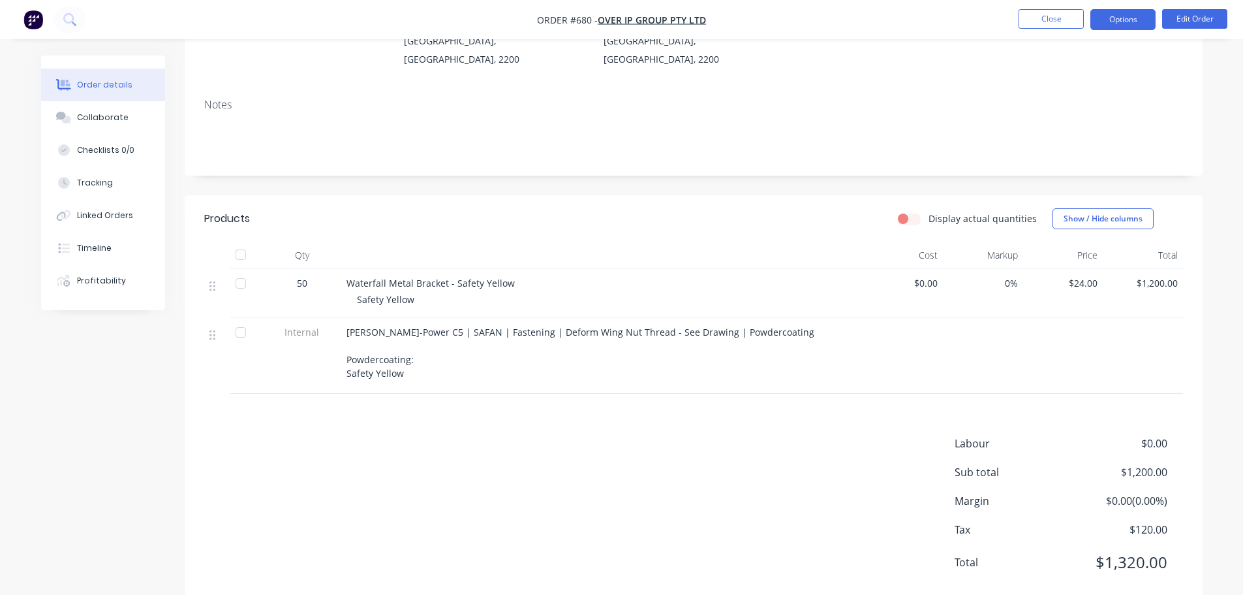
click at [1130, 14] on button "Options" at bounding box center [1123, 19] width 65 height 21
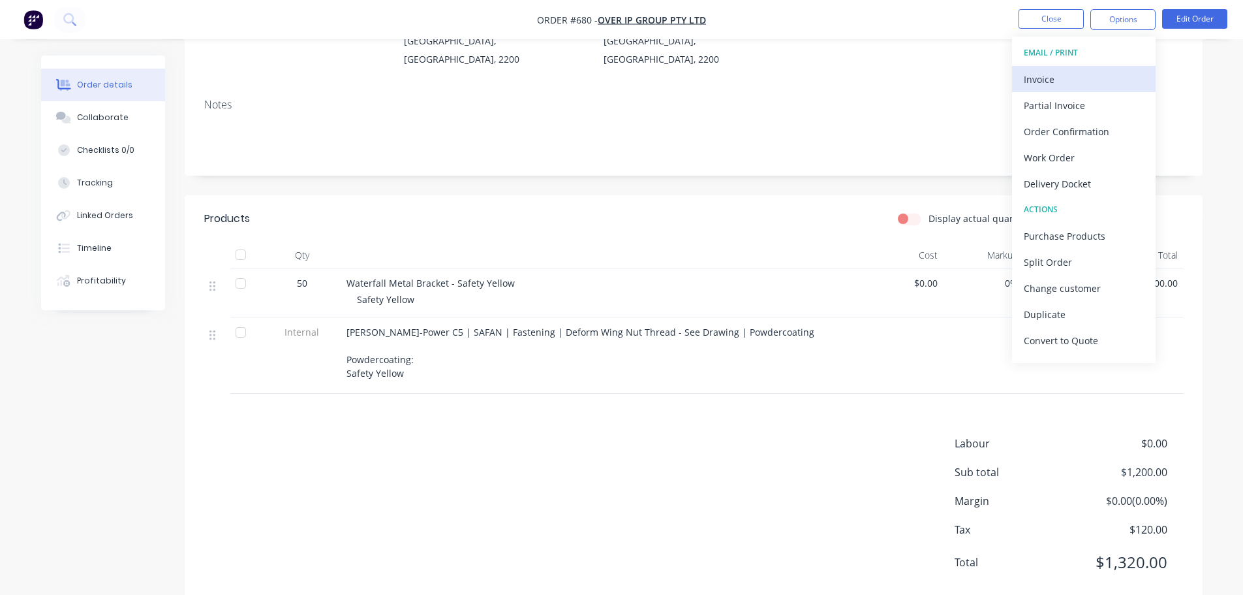
click at [1089, 82] on div "Invoice" at bounding box center [1084, 79] width 120 height 19
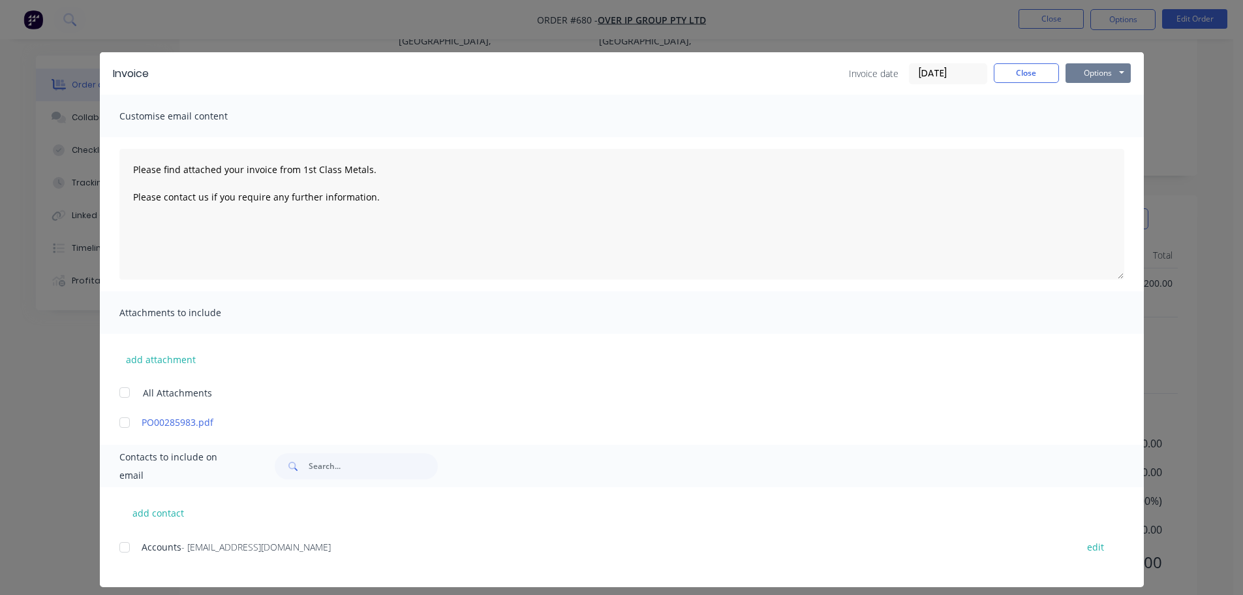
click at [1090, 82] on button "Options" at bounding box center [1098, 73] width 65 height 20
click at [1089, 117] on button "Print" at bounding box center [1108, 118] width 84 height 22
drag, startPoint x: 1023, startPoint y: 70, endPoint x: 1043, endPoint y: 65, distance: 20.4
click at [1025, 70] on button "Close" at bounding box center [1026, 73] width 65 height 20
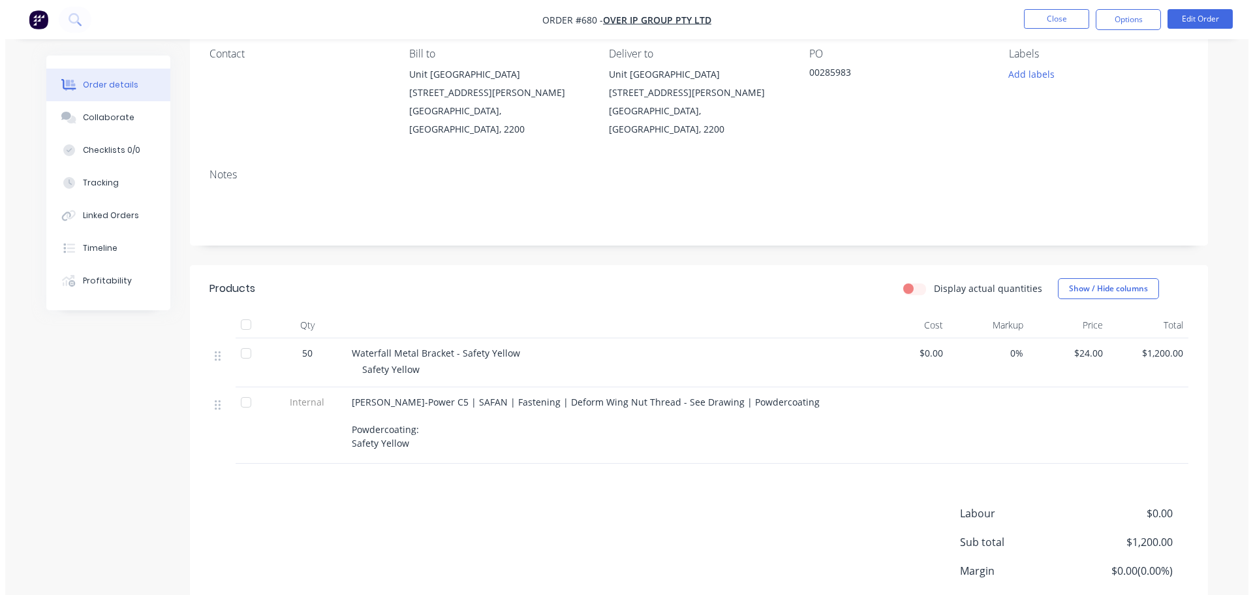
scroll to position [0, 0]
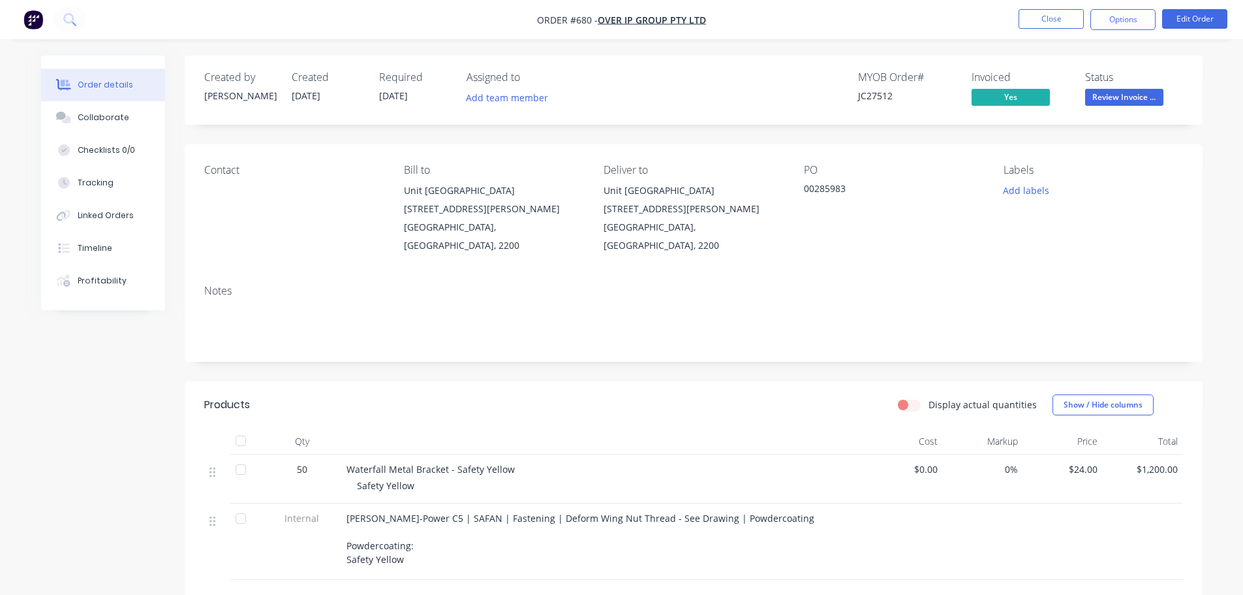
click at [1044, 33] on nav "Order #680 - Over IP Group Pty Ltd Close Options Edit Order" at bounding box center [621, 19] width 1243 height 39
click at [1044, 20] on button "Close" at bounding box center [1051, 19] width 65 height 20
